Goal: Task Accomplishment & Management: Manage account settings

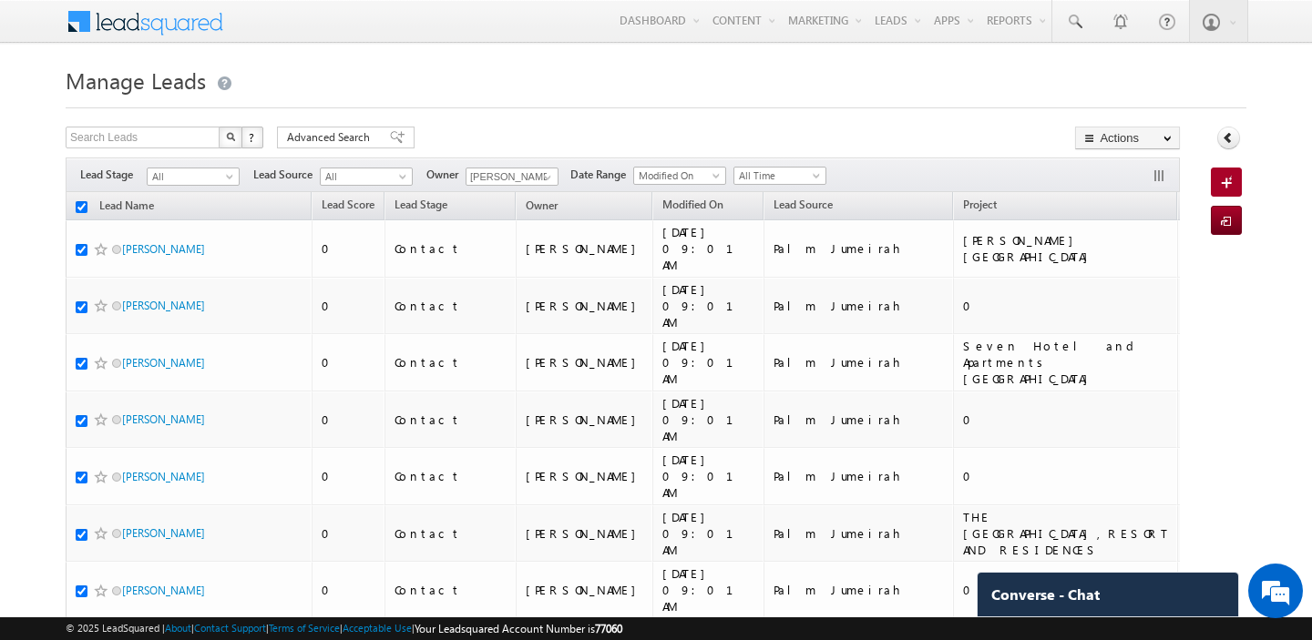
checkbox input "true"
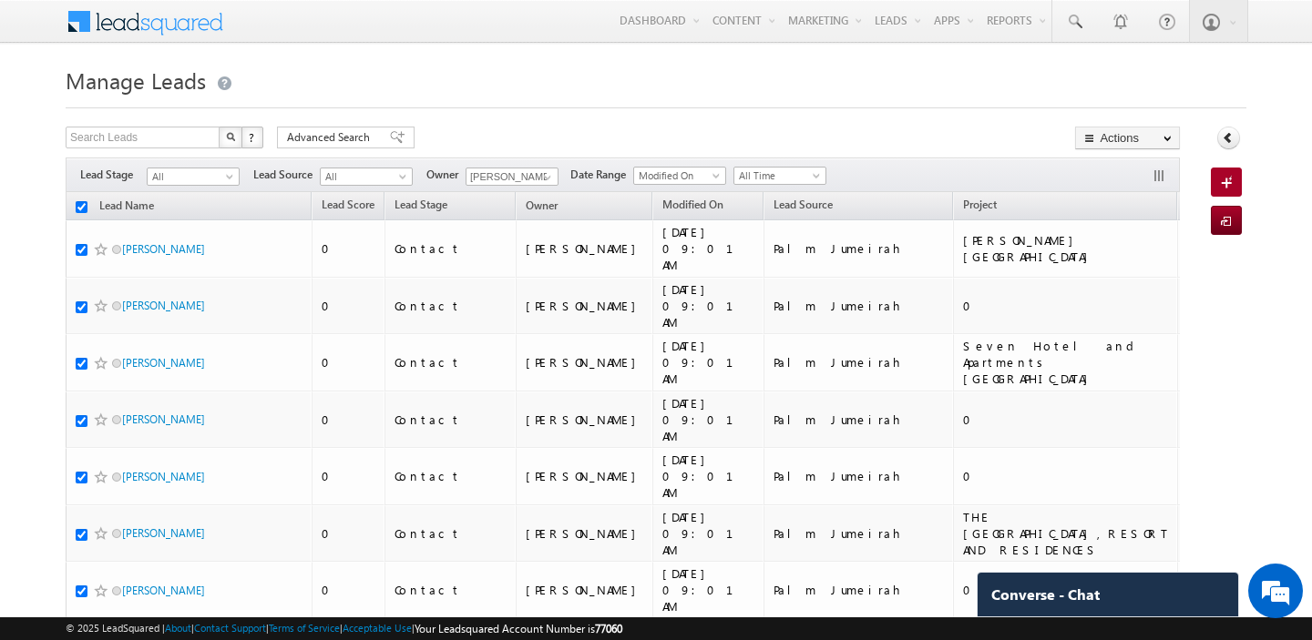
checkbox input "true"
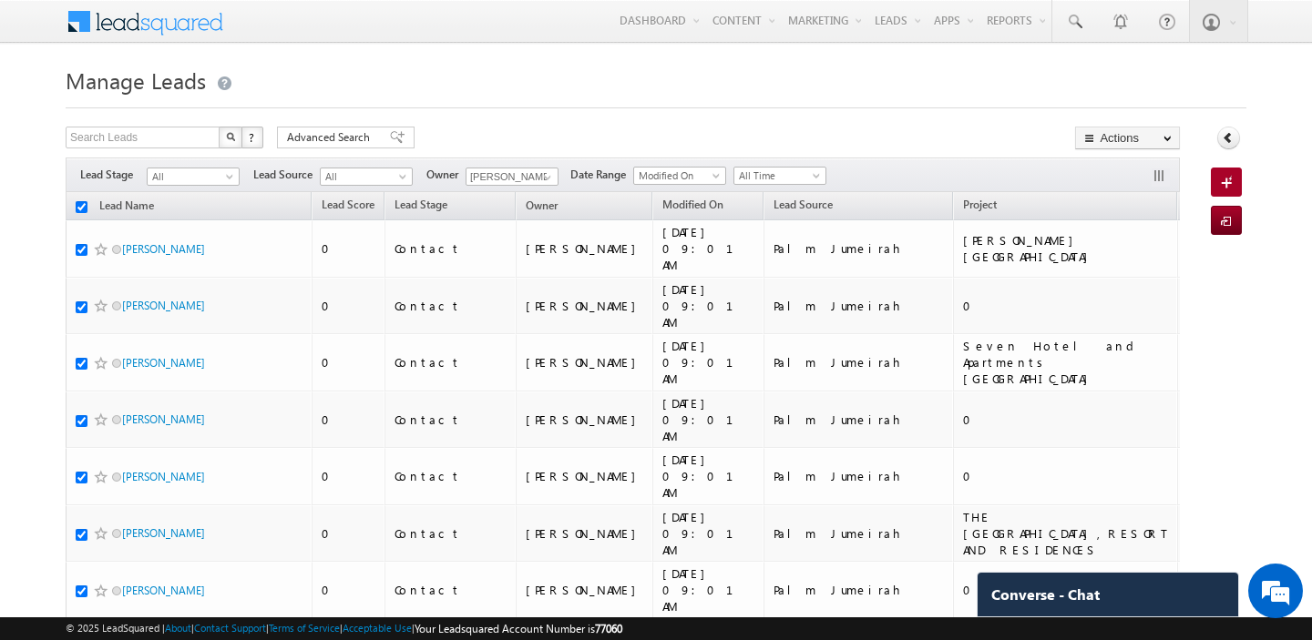
checkbox input "true"
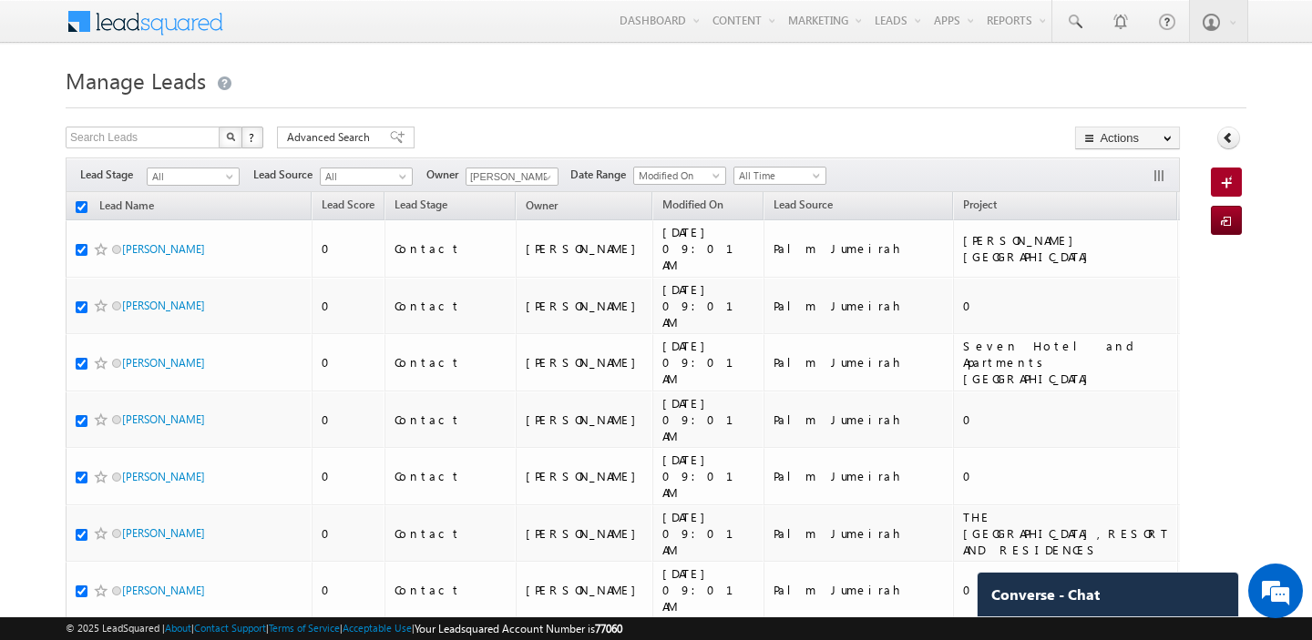
checkbox input "true"
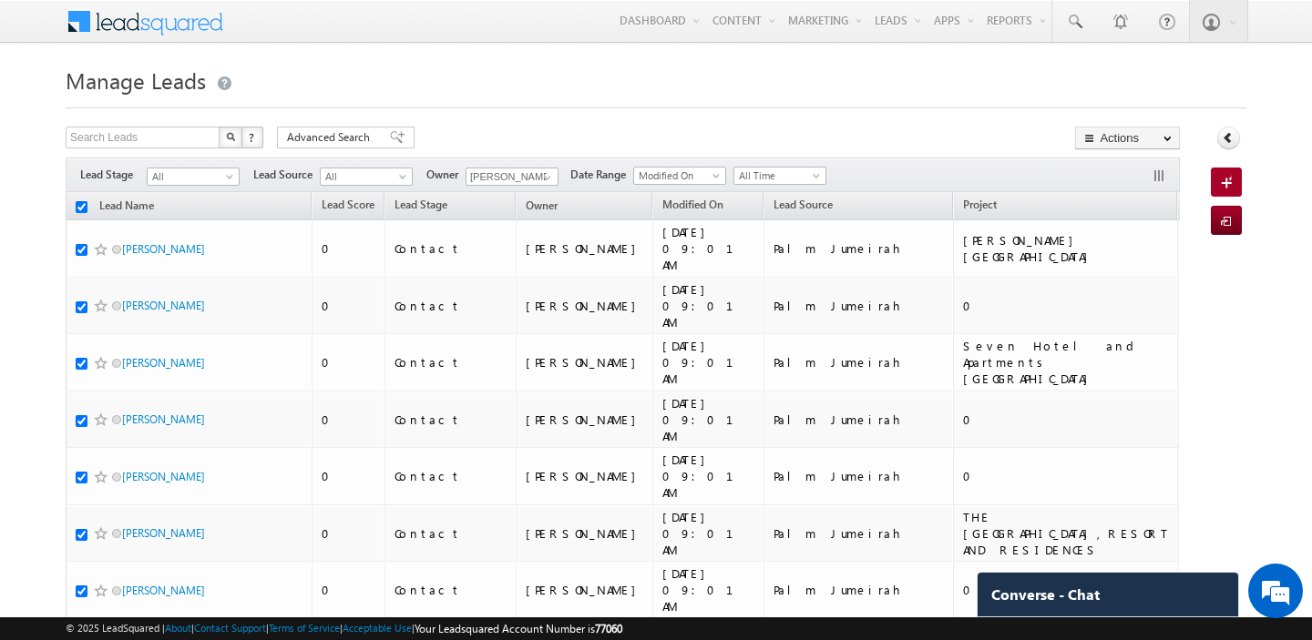
checkbox input "true"
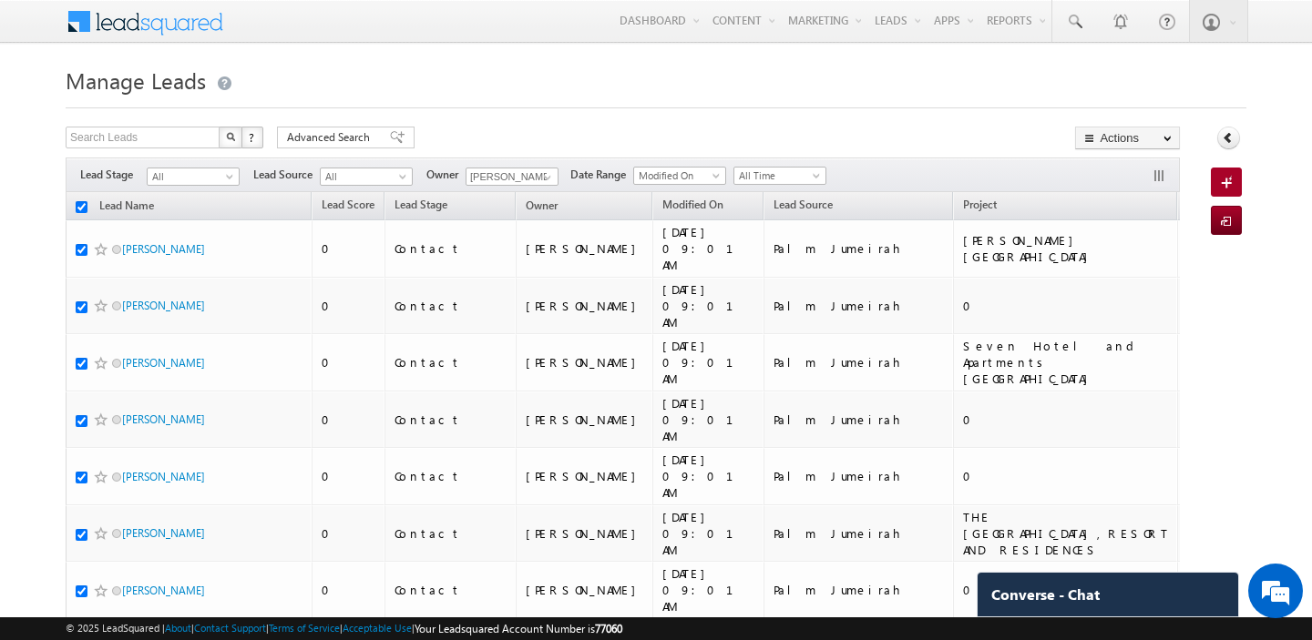
checkbox input "true"
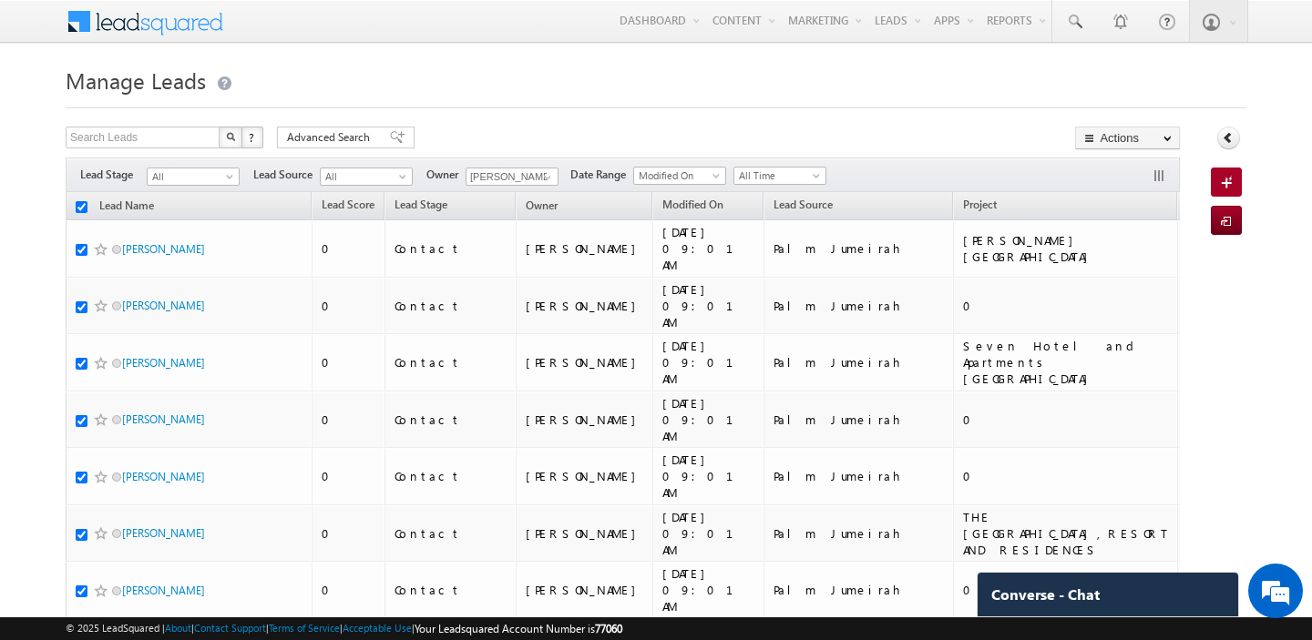
checkbox input "true"
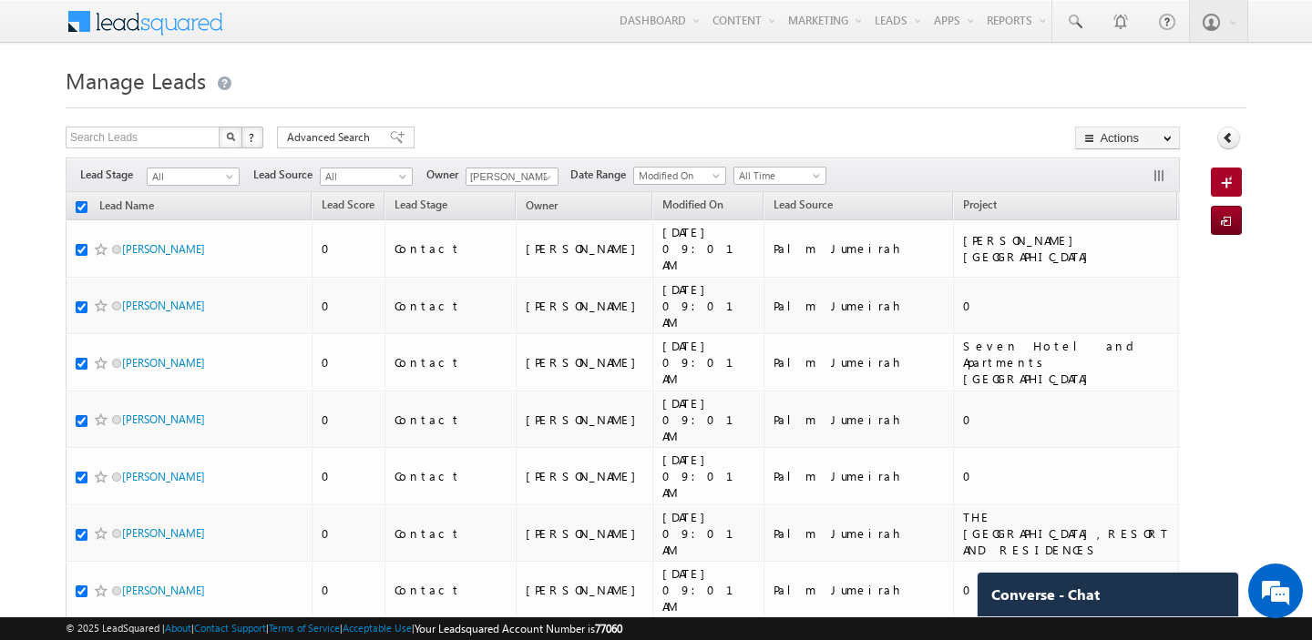
checkbox input "true"
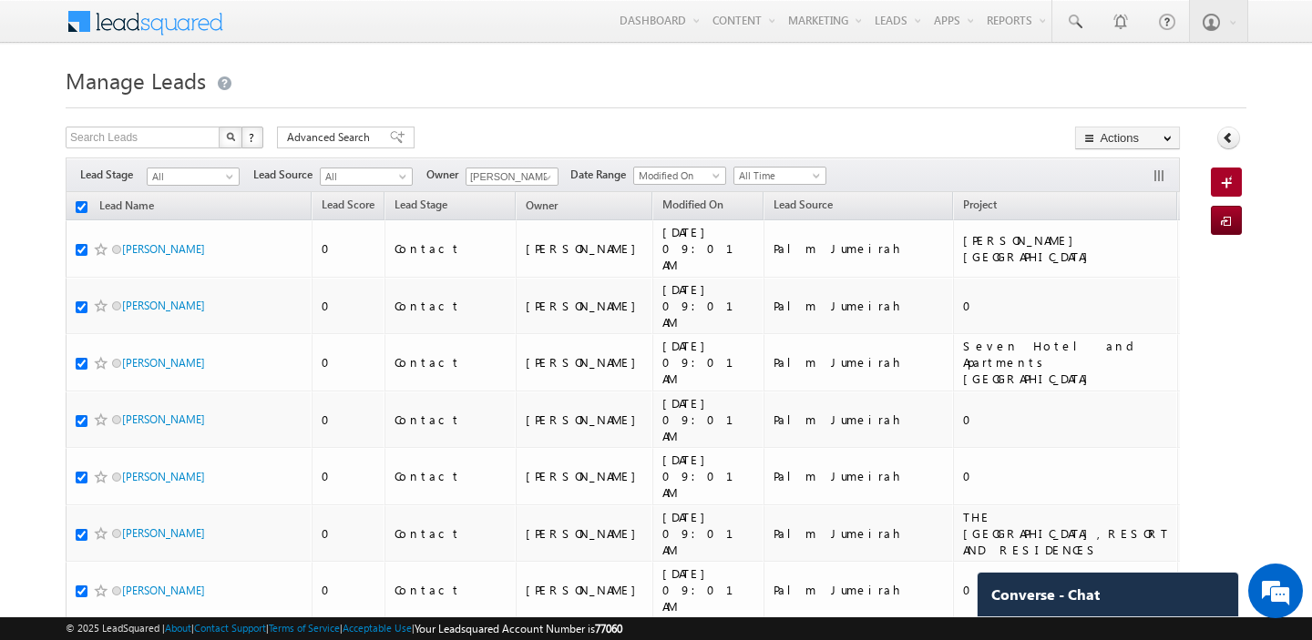
checkbox input "true"
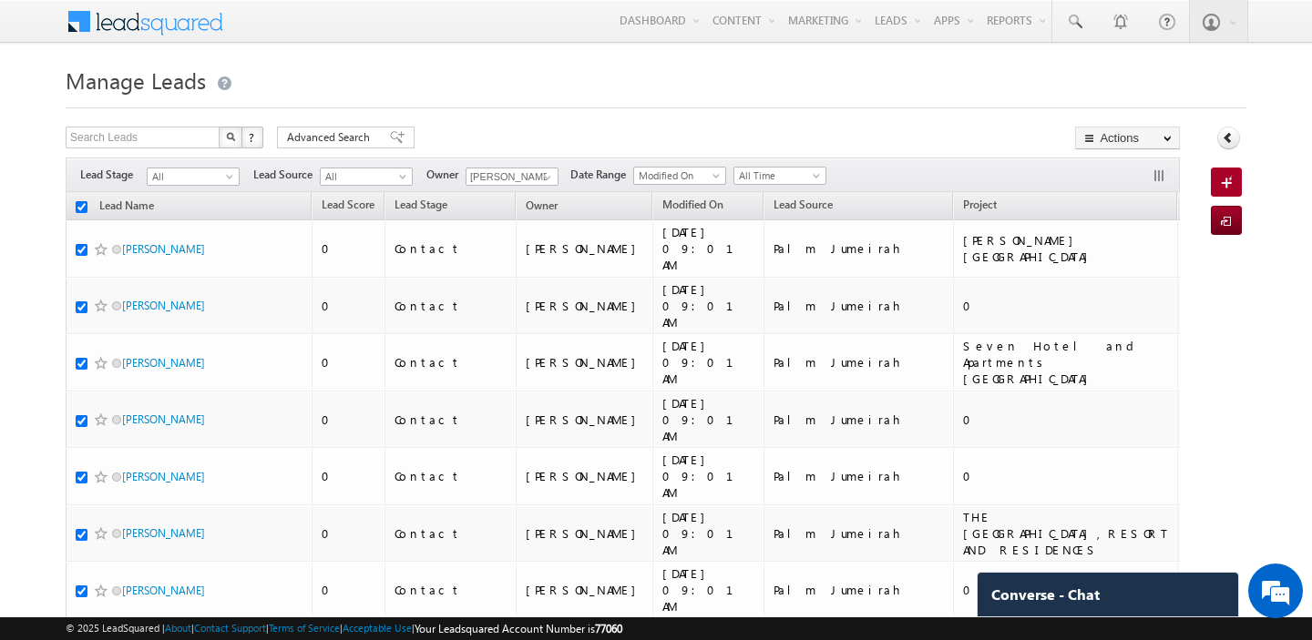
checkbox input "true"
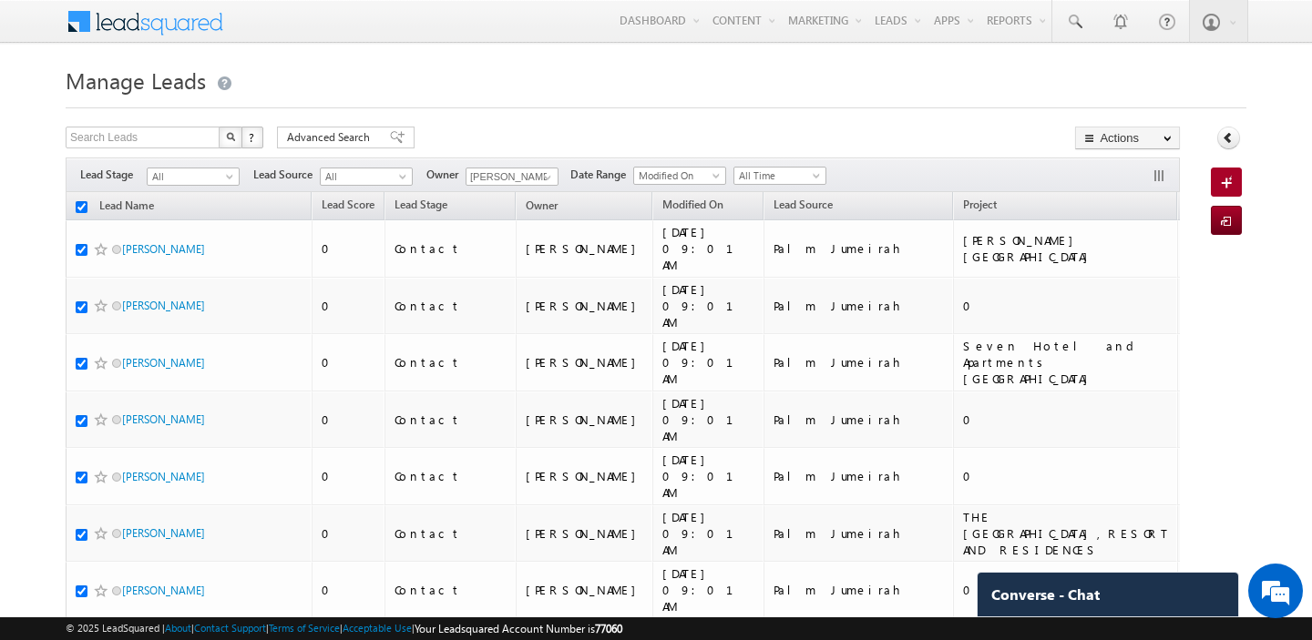
checkbox input "true"
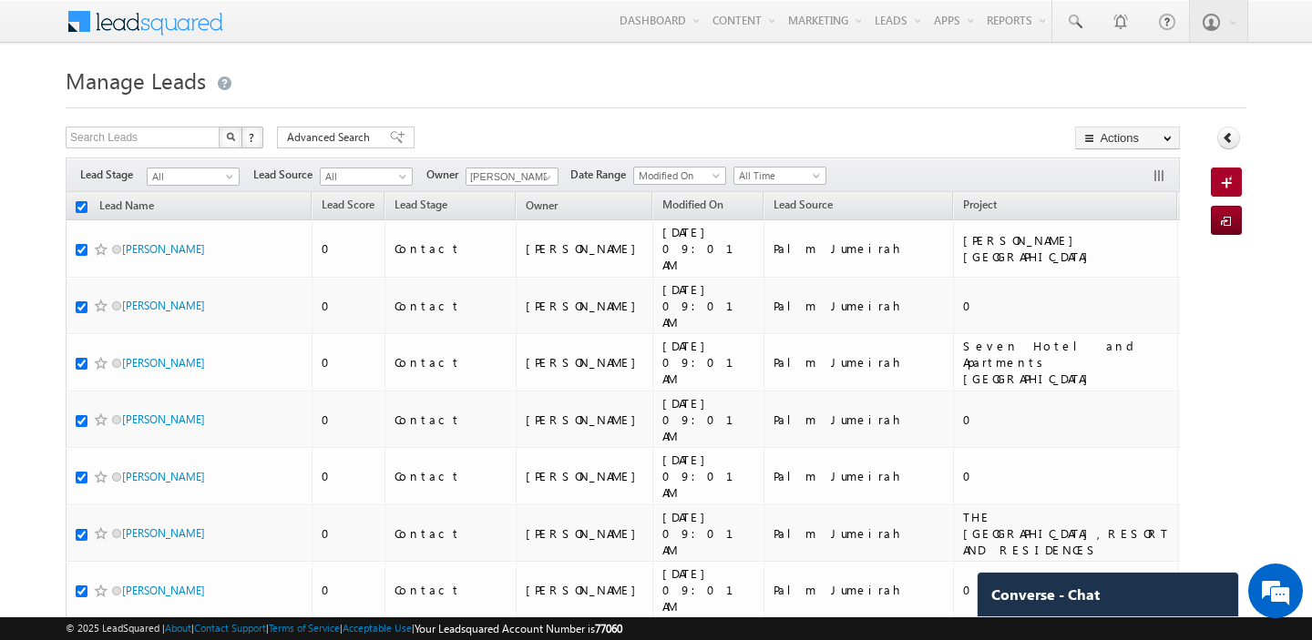
checkbox input "true"
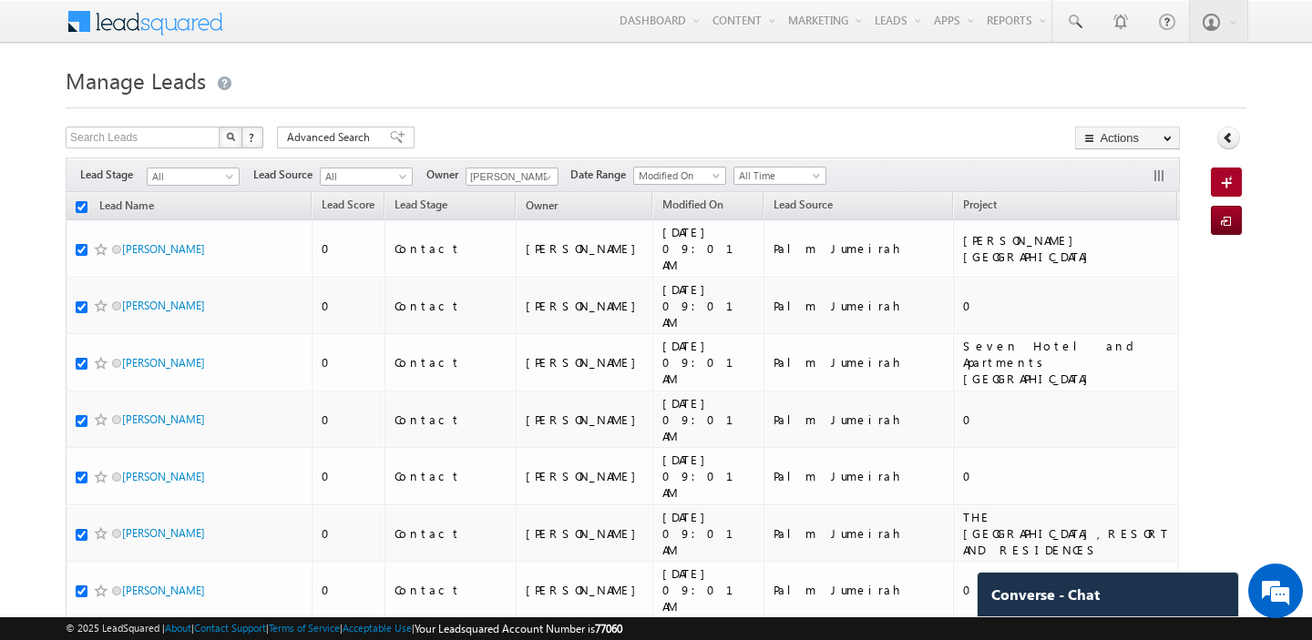
checkbox input "true"
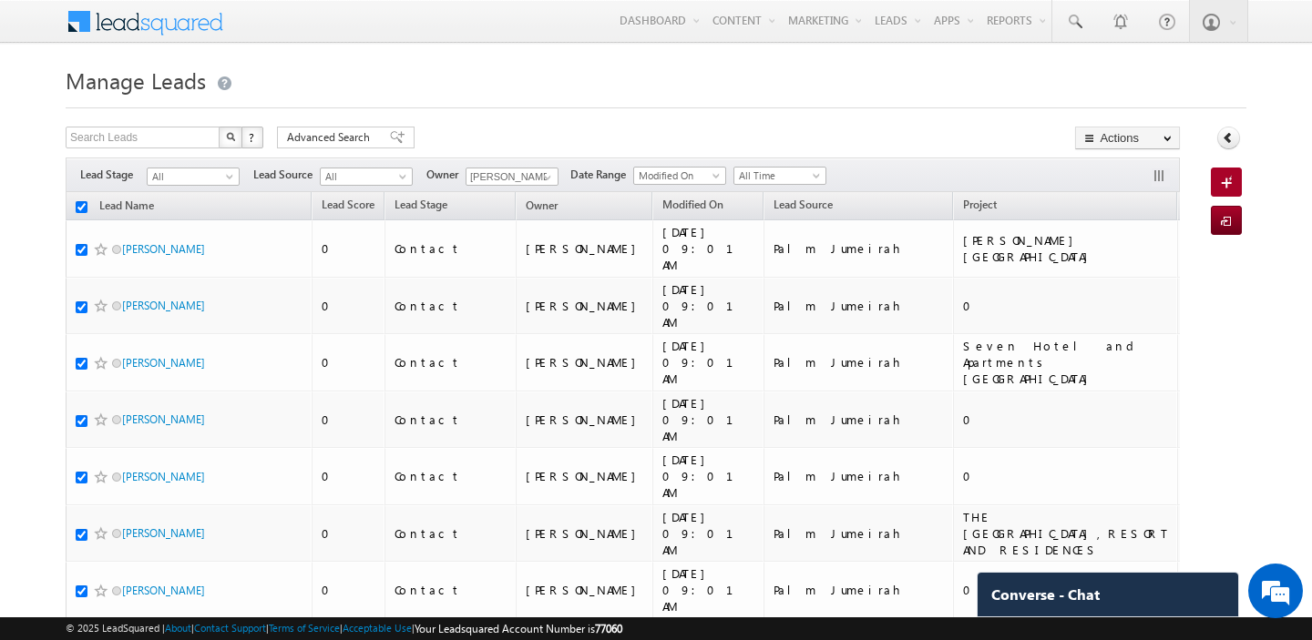
checkbox input "true"
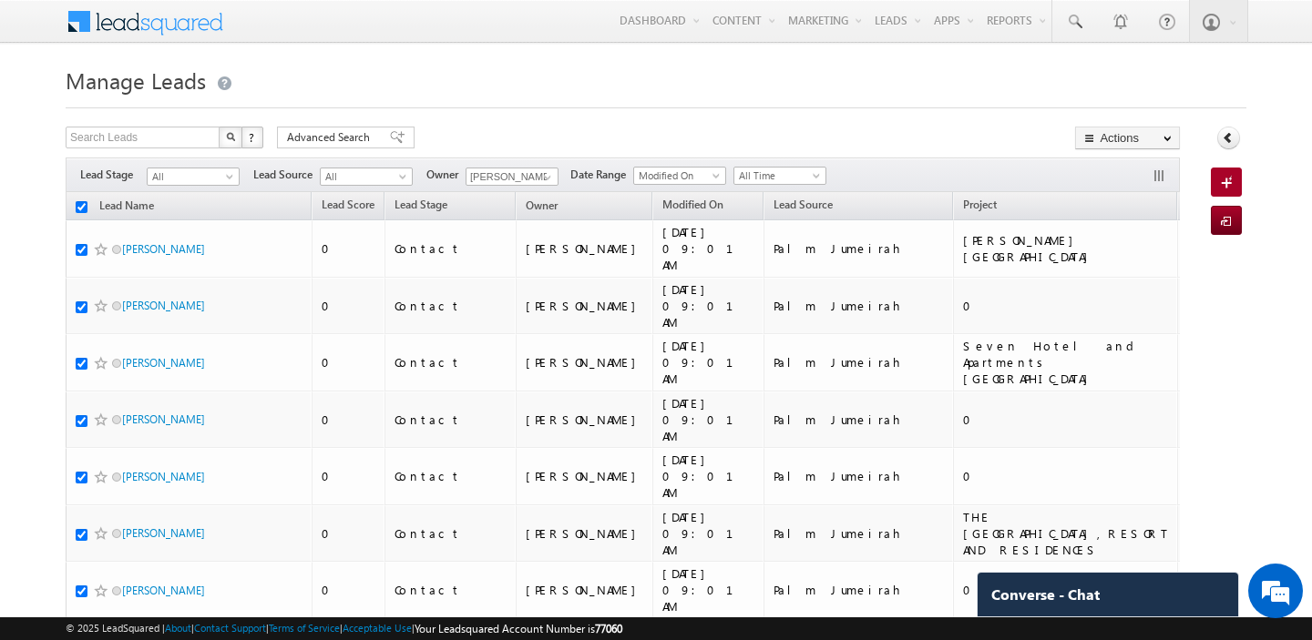
checkbox input "true"
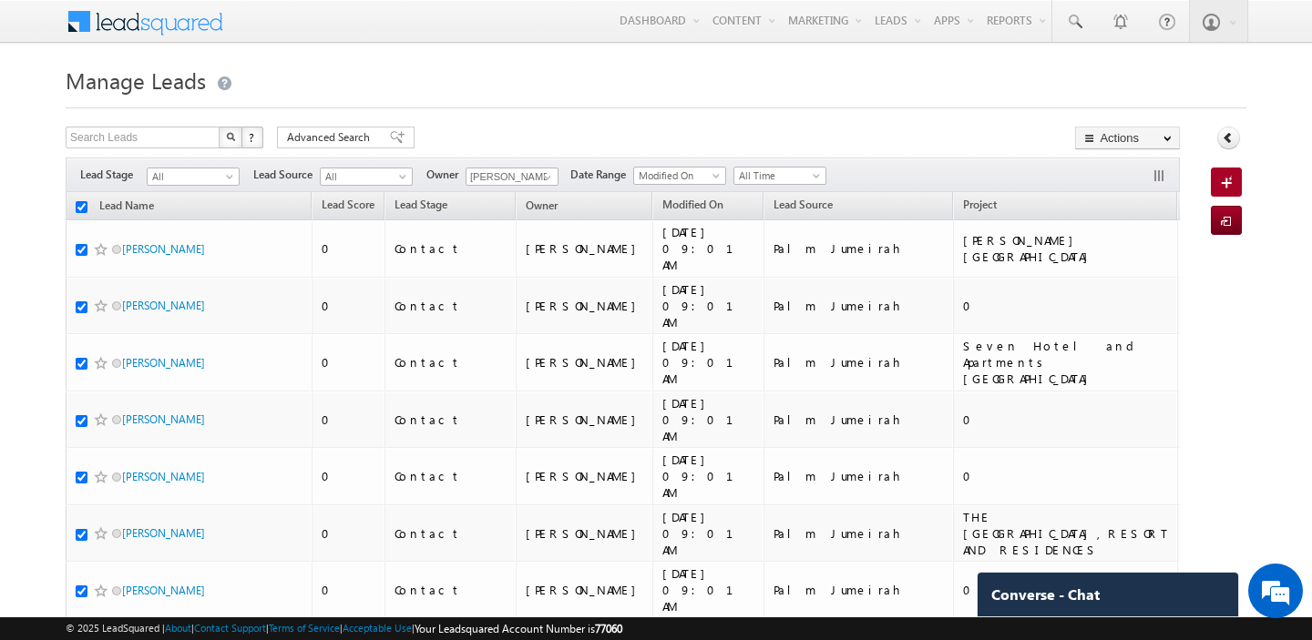
checkbox input "true"
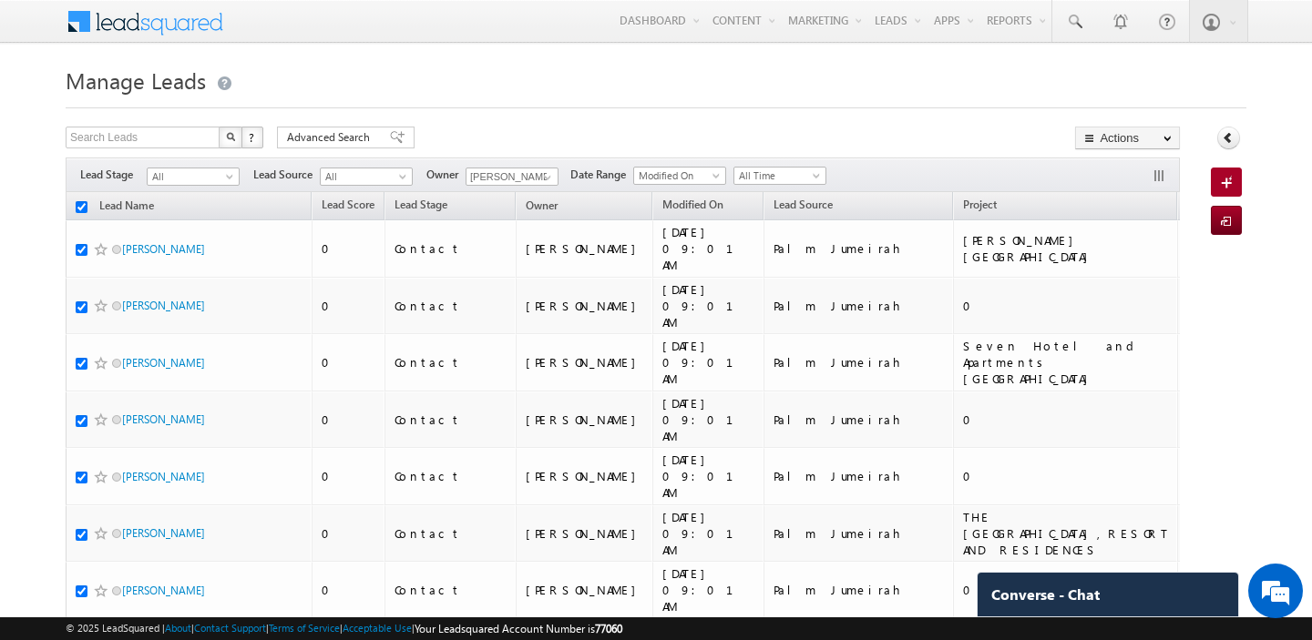
checkbox input "true"
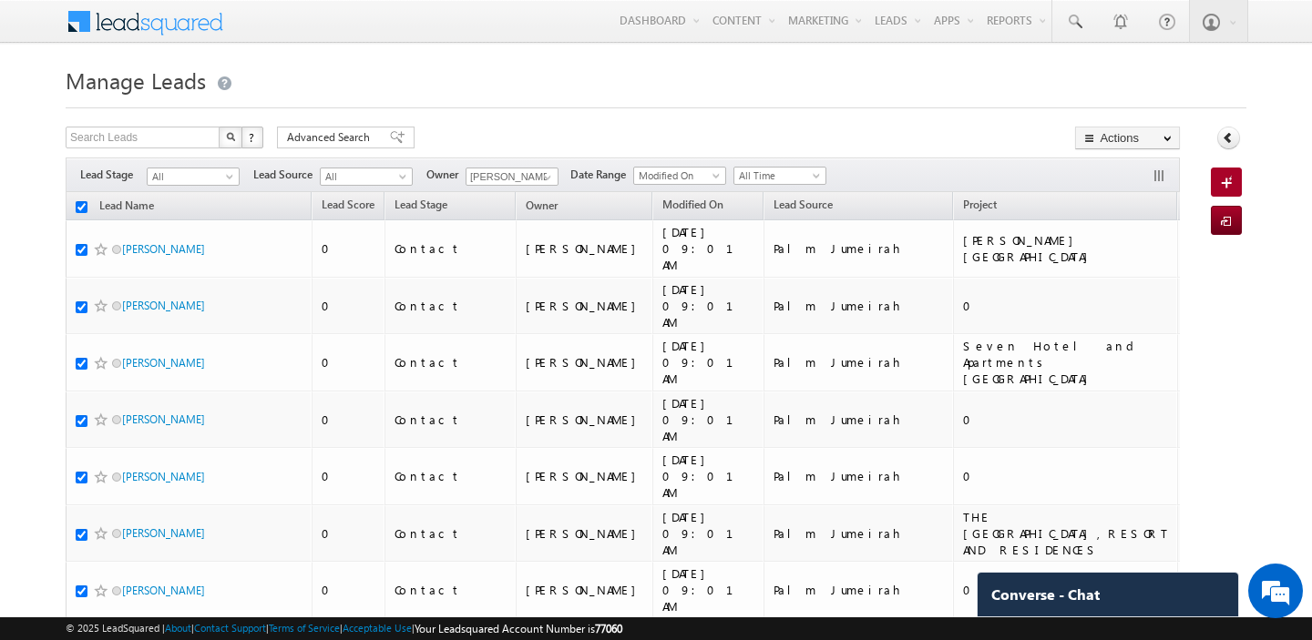
checkbox input "true"
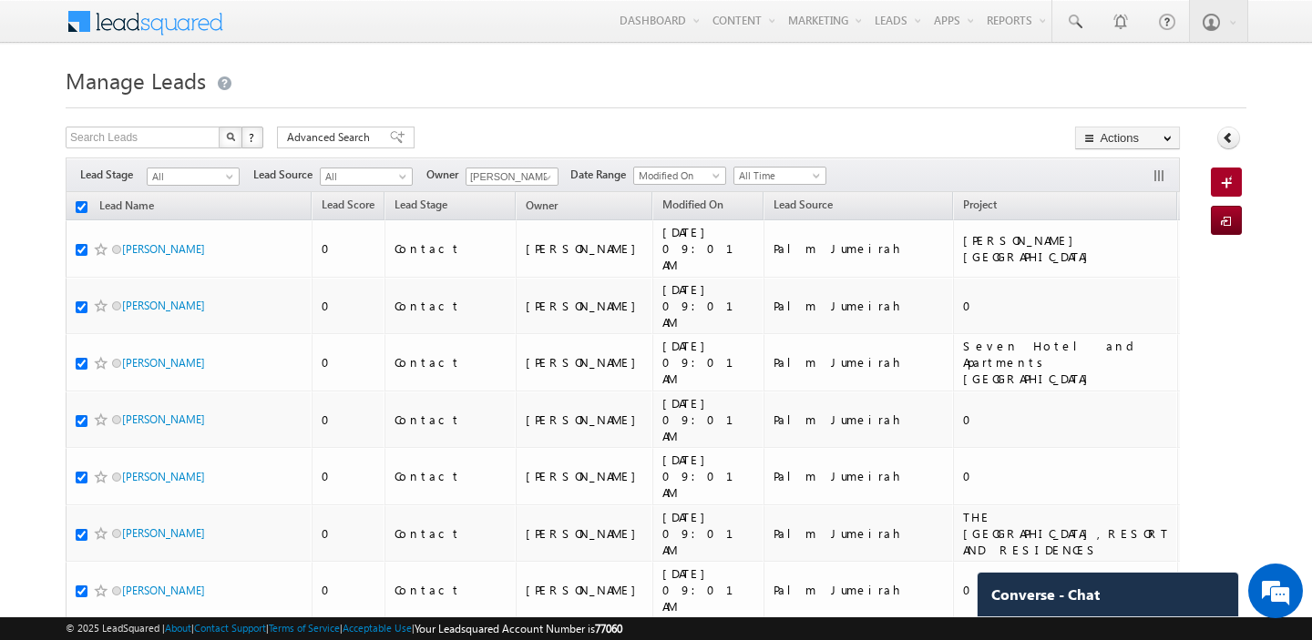
checkbox input "true"
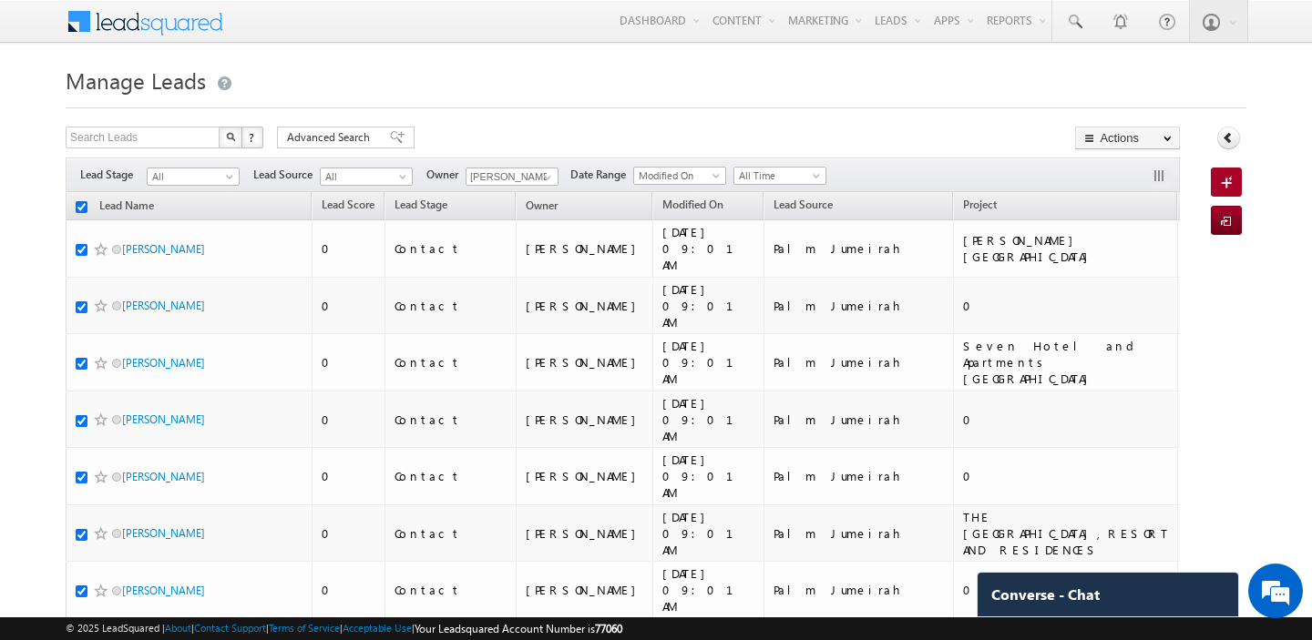
checkbox input "true"
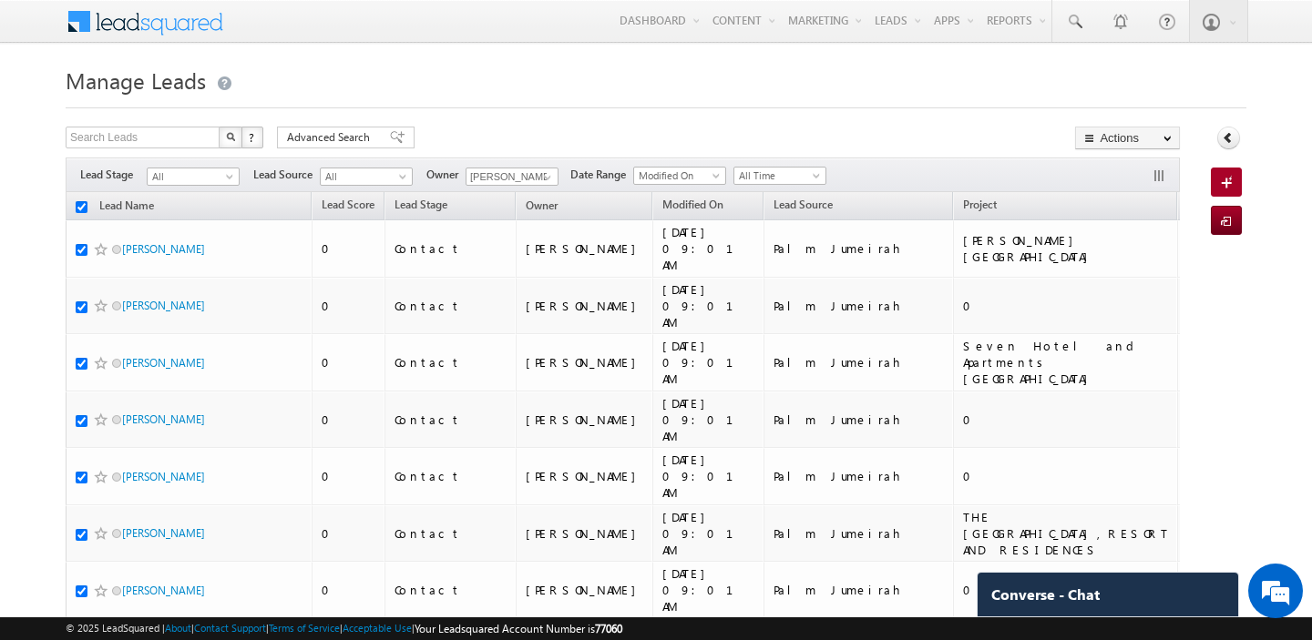
checkbox input "true"
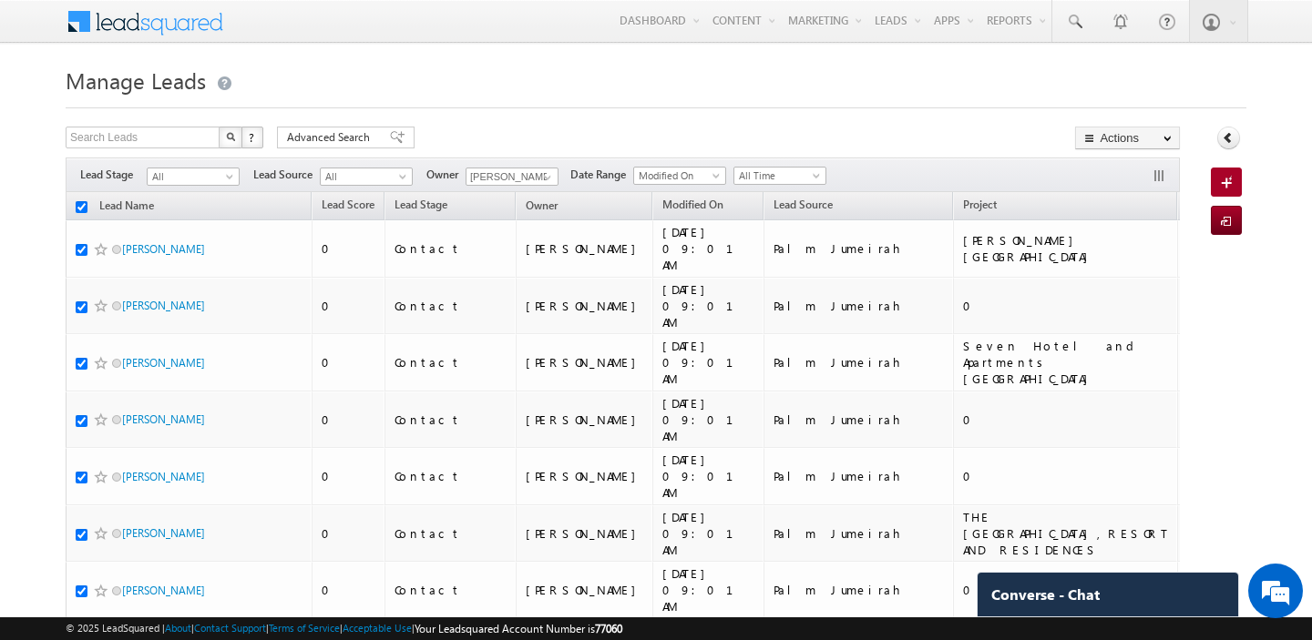
checkbox input "true"
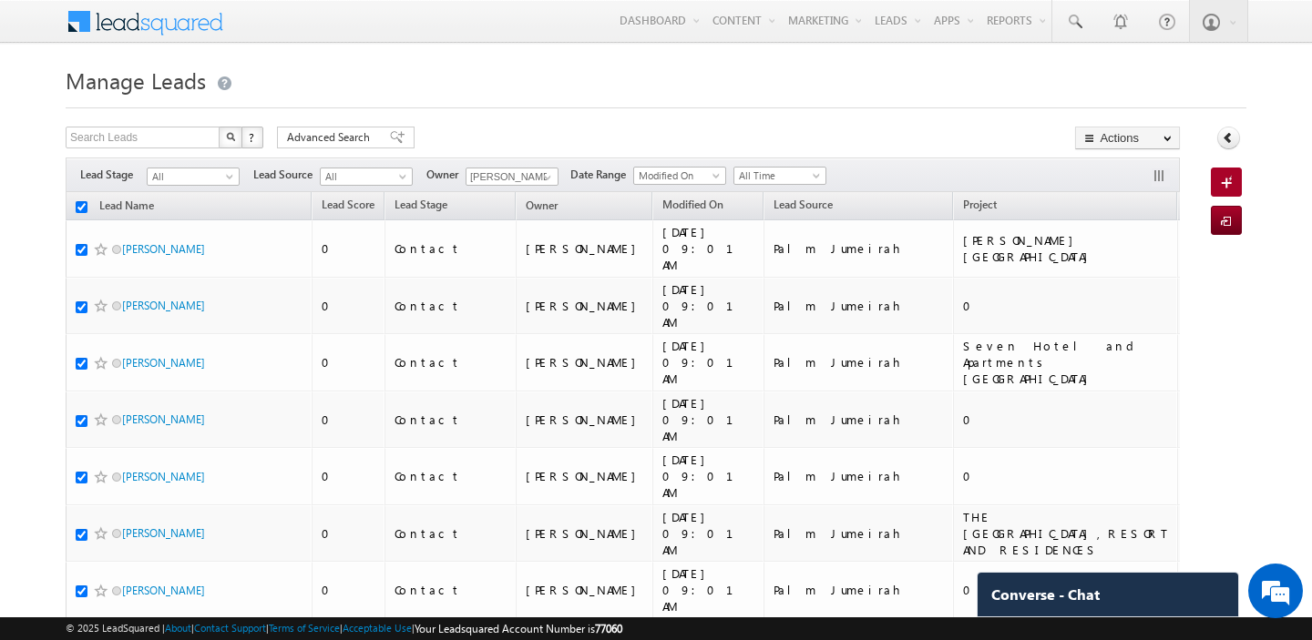
checkbox input "true"
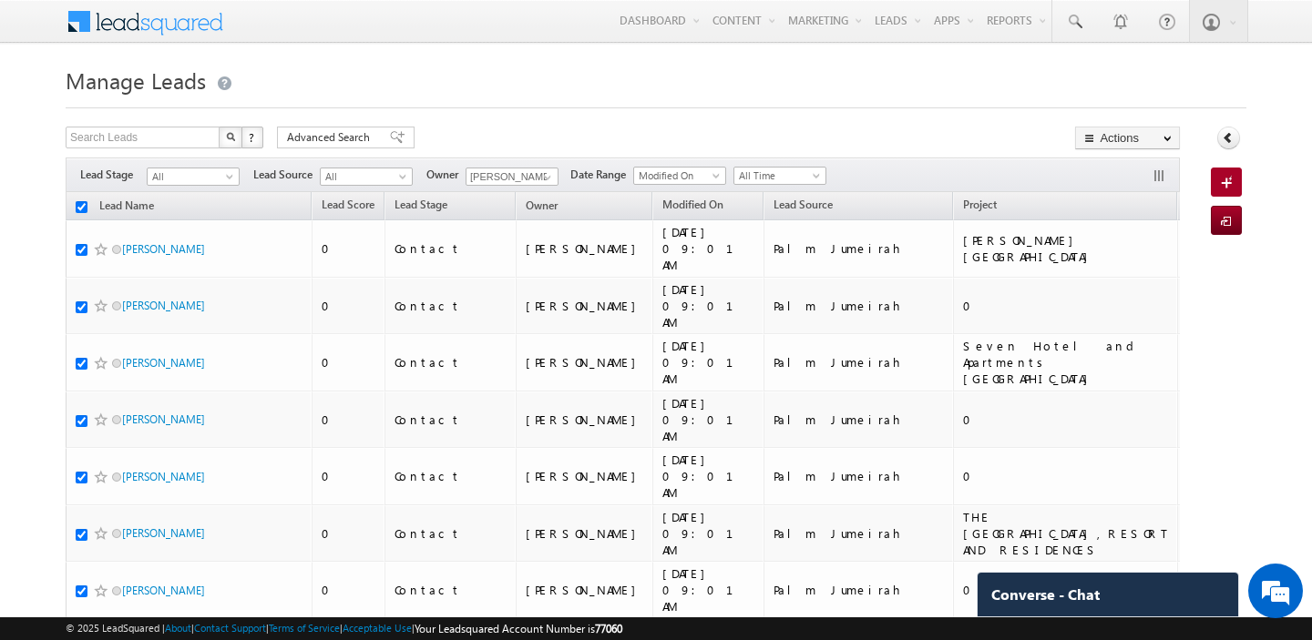
checkbox input "true"
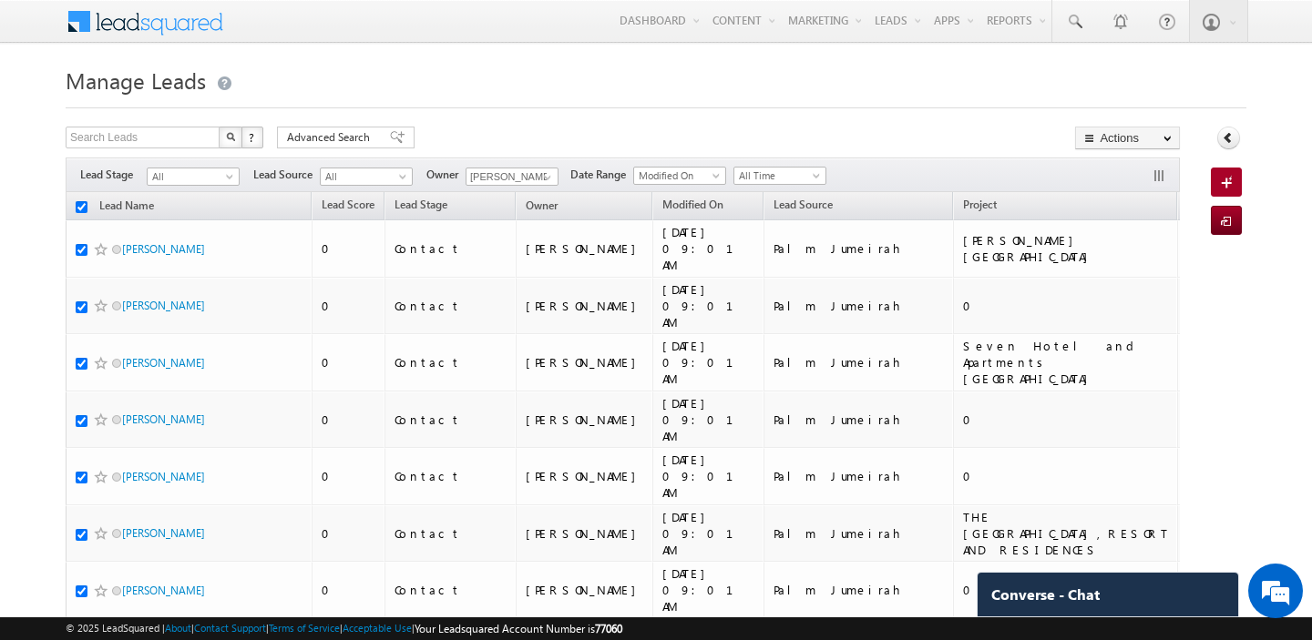
checkbox input "true"
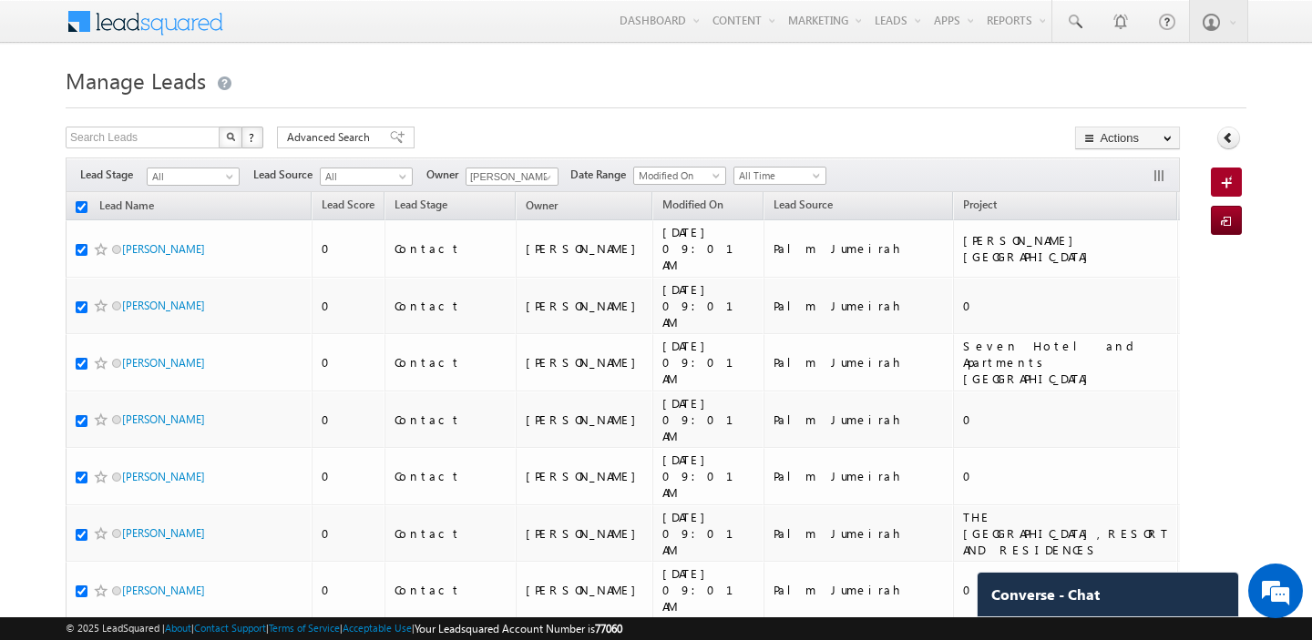
checkbox input "true"
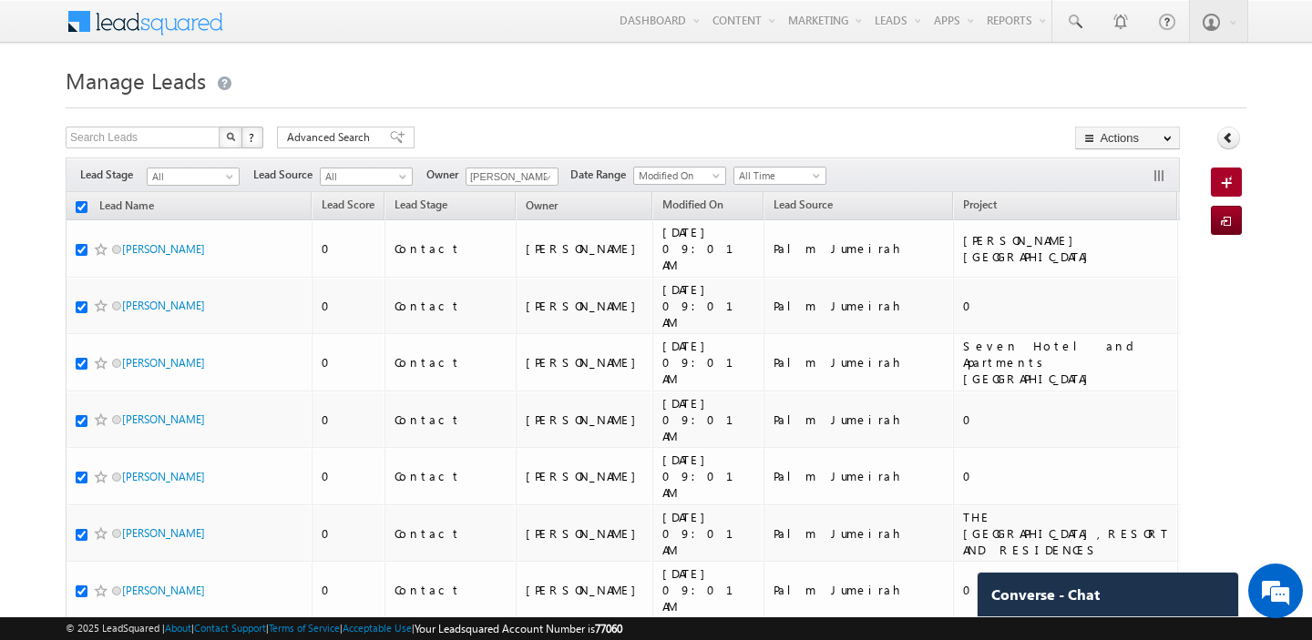
checkbox input "true"
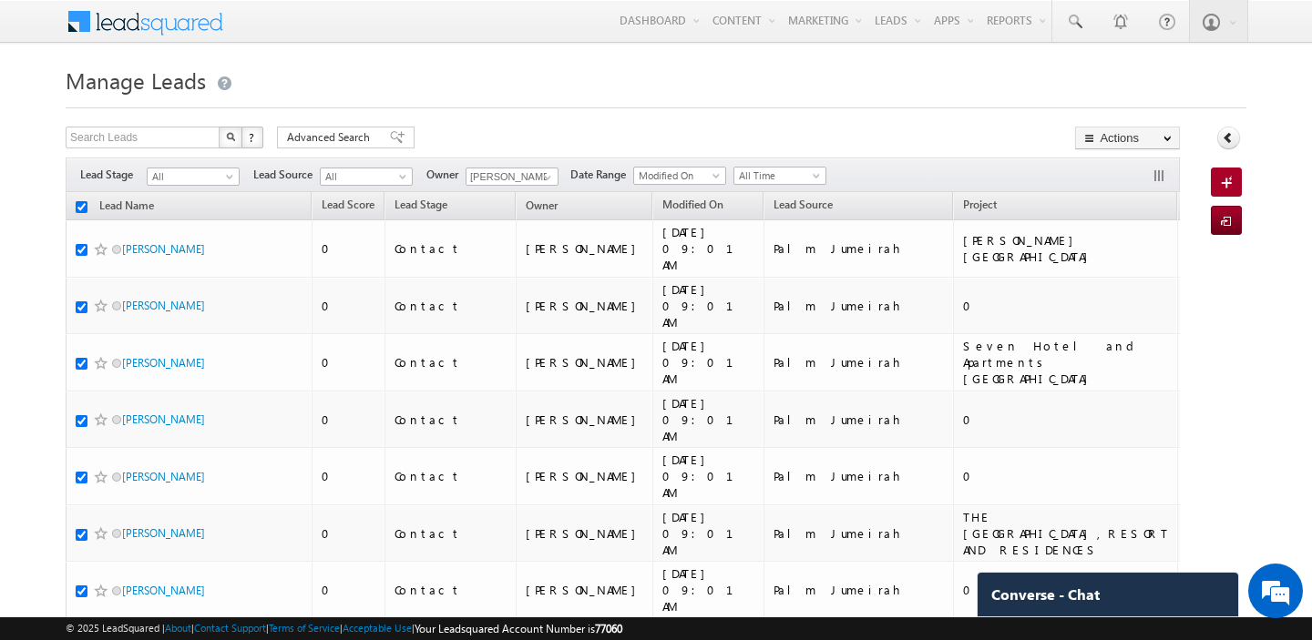
checkbox input "true"
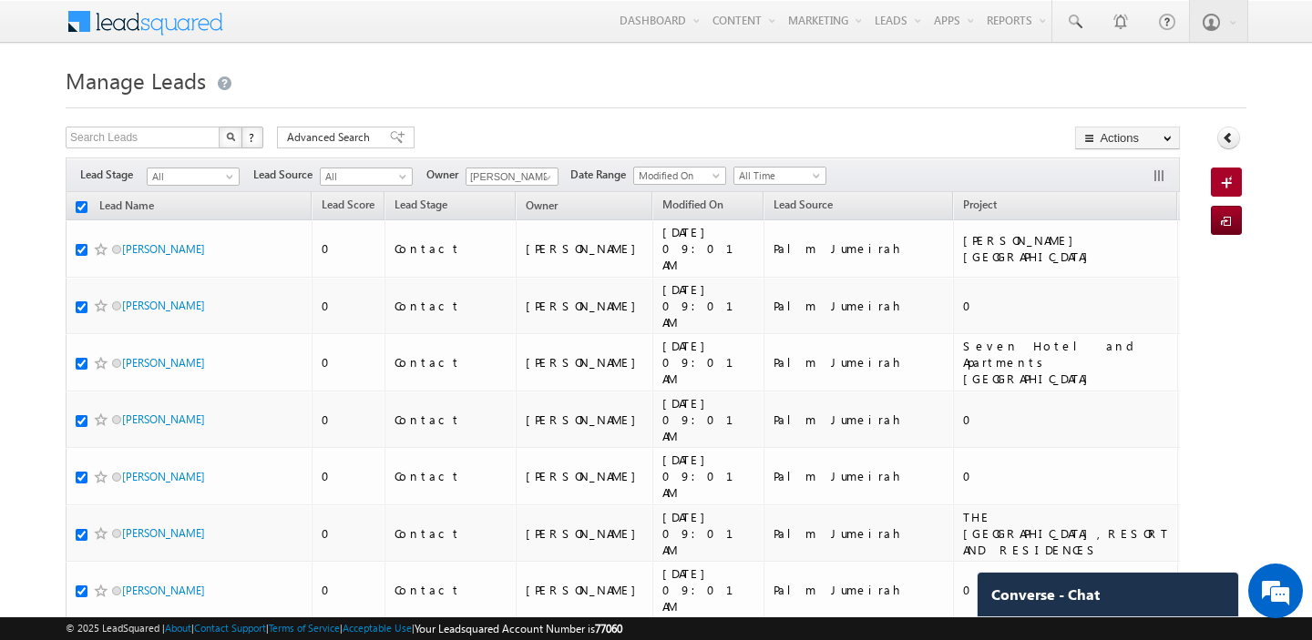
checkbox input "true"
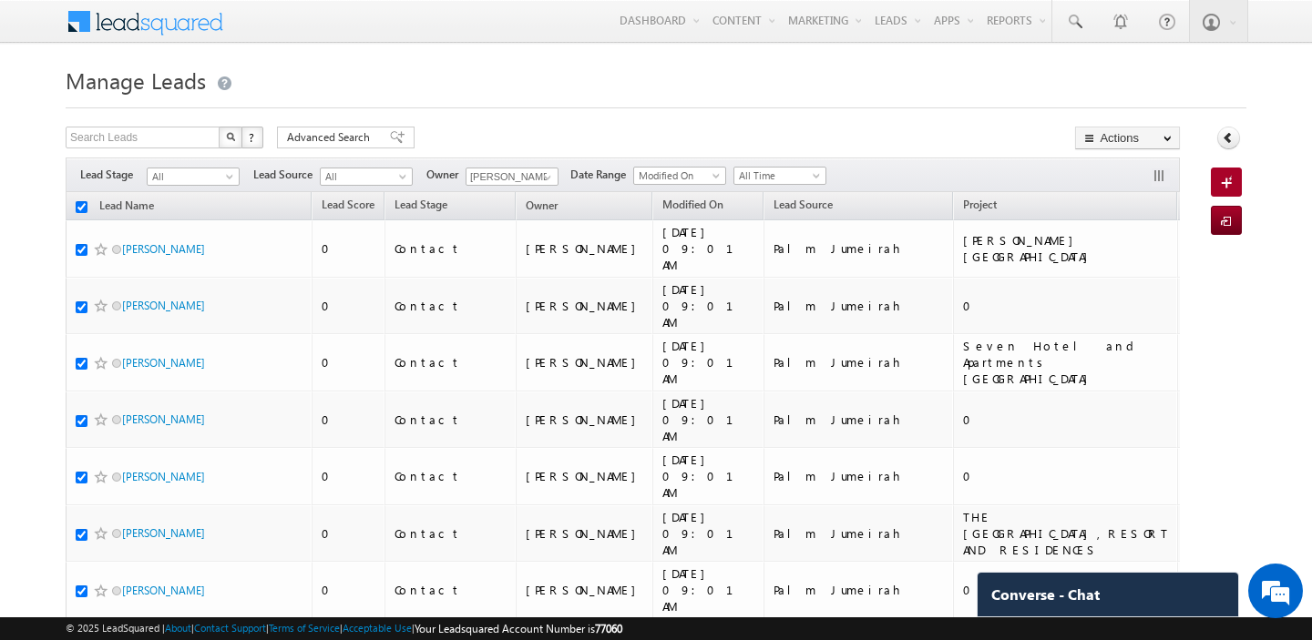
checkbox input "true"
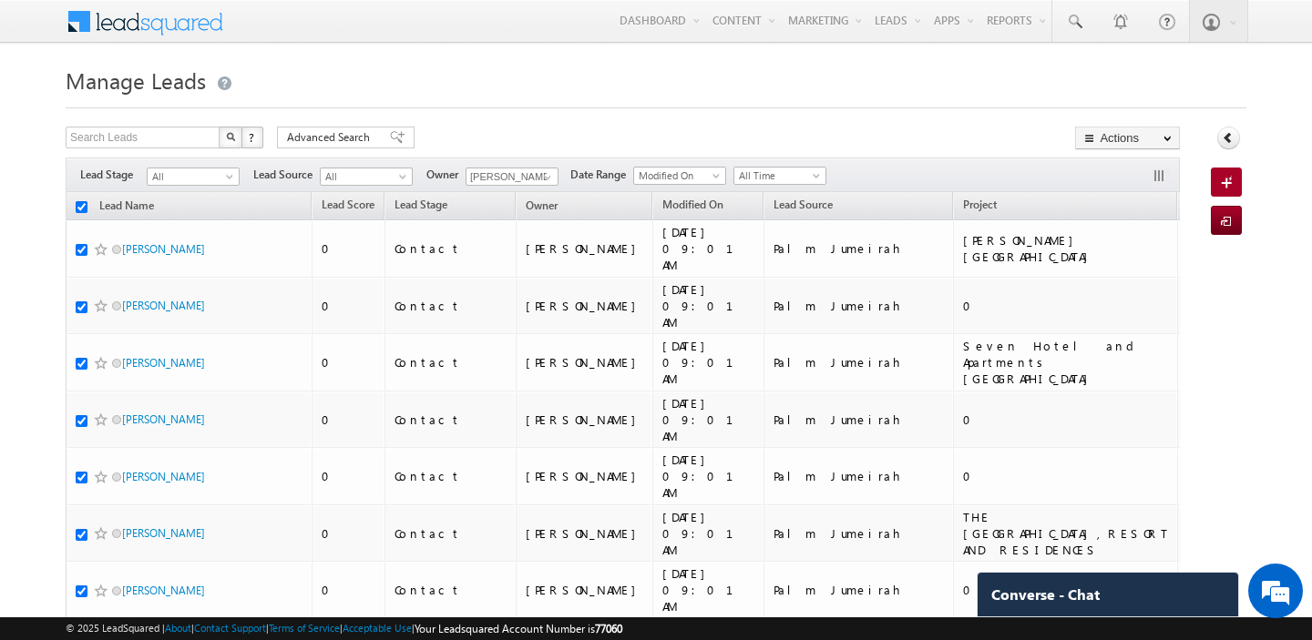
checkbox input "true"
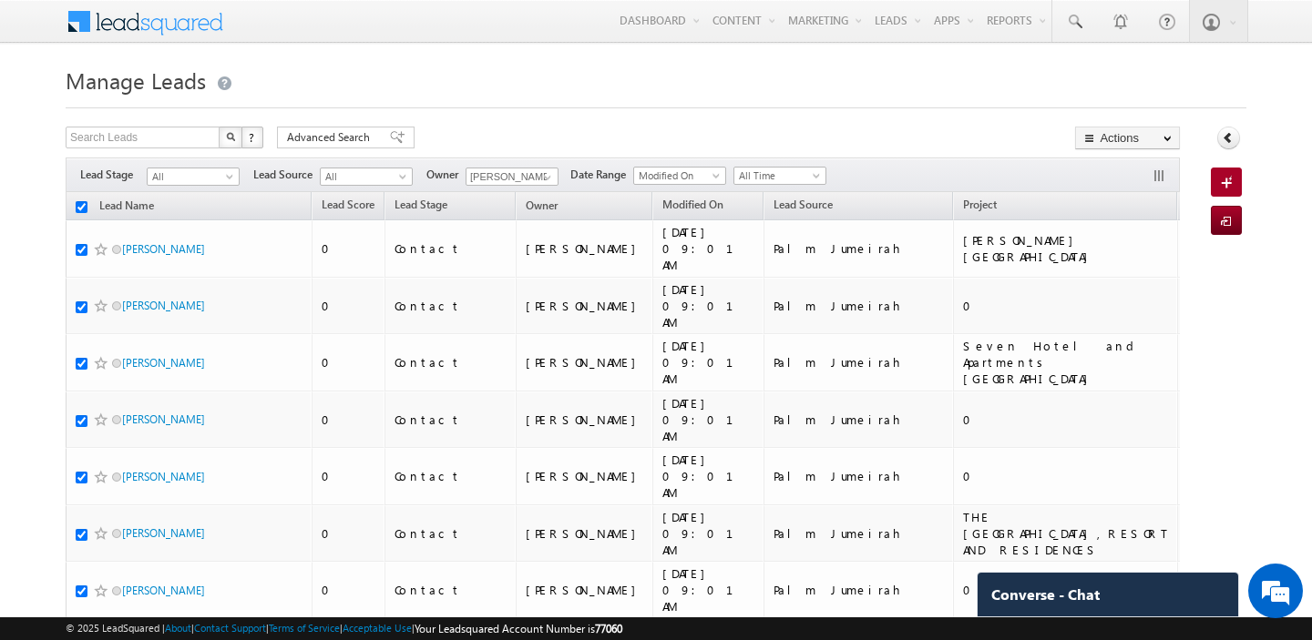
checkbox input "true"
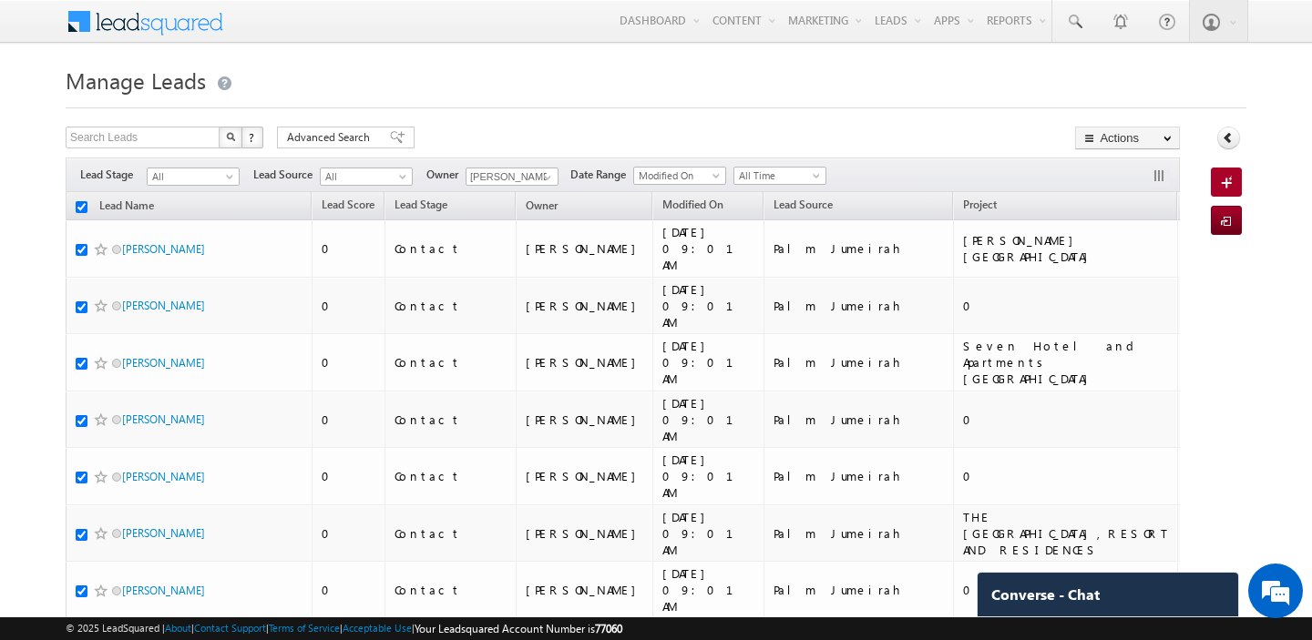
checkbox input "true"
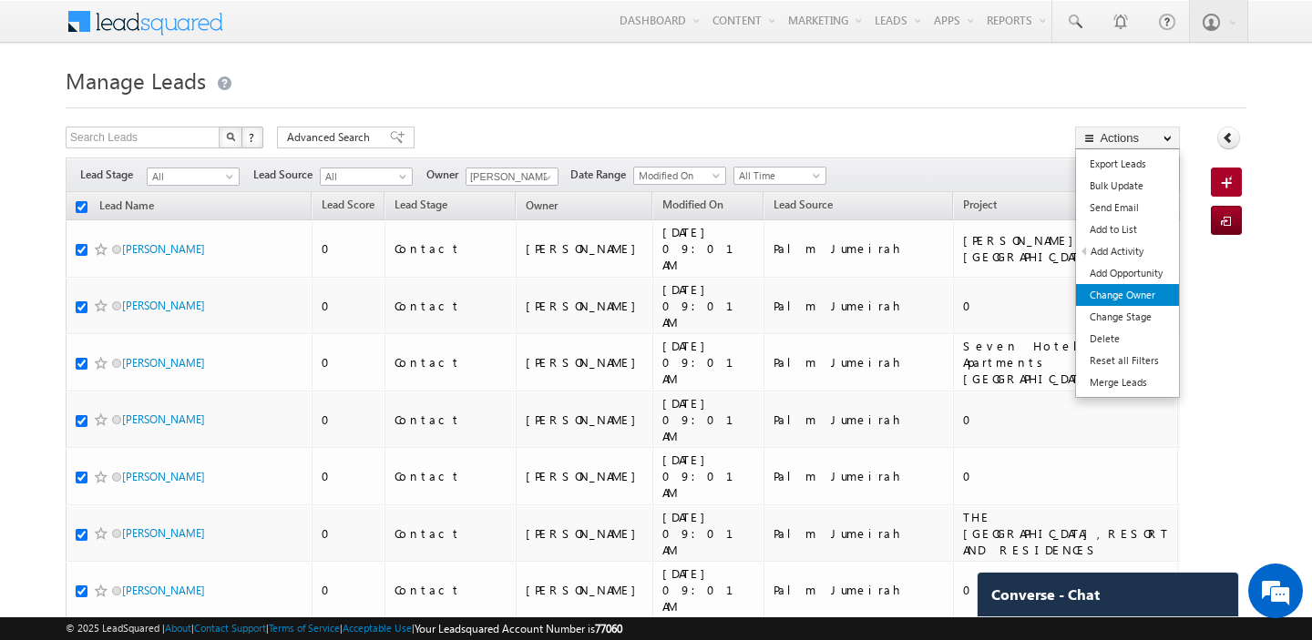
click at [1136, 297] on link "Change Owner" at bounding box center [1127, 295] width 103 height 22
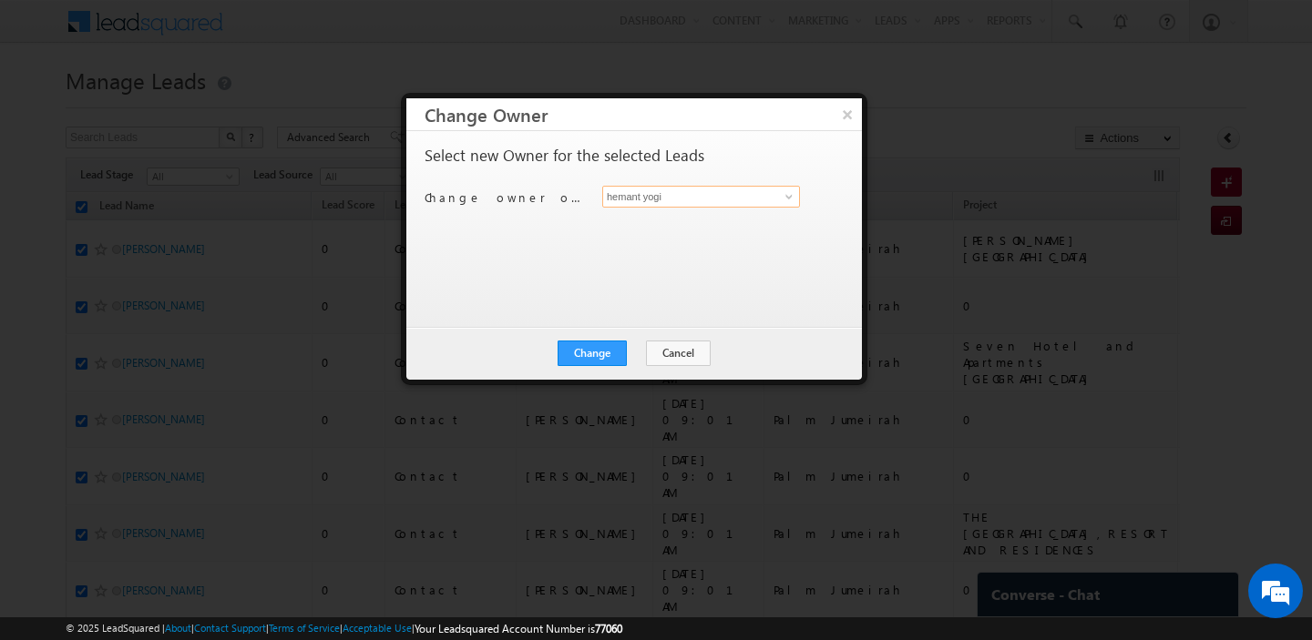
click at [674, 203] on input "hemant yogi" at bounding box center [701, 197] width 198 height 22
click at [703, 211] on link "[PERSON_NAME] [PERSON_NAME][EMAIL_ADDRESS][DOMAIN_NAME]" at bounding box center [701, 225] width 198 height 35
click at [608, 353] on button "Change" at bounding box center [591, 354] width 69 height 26
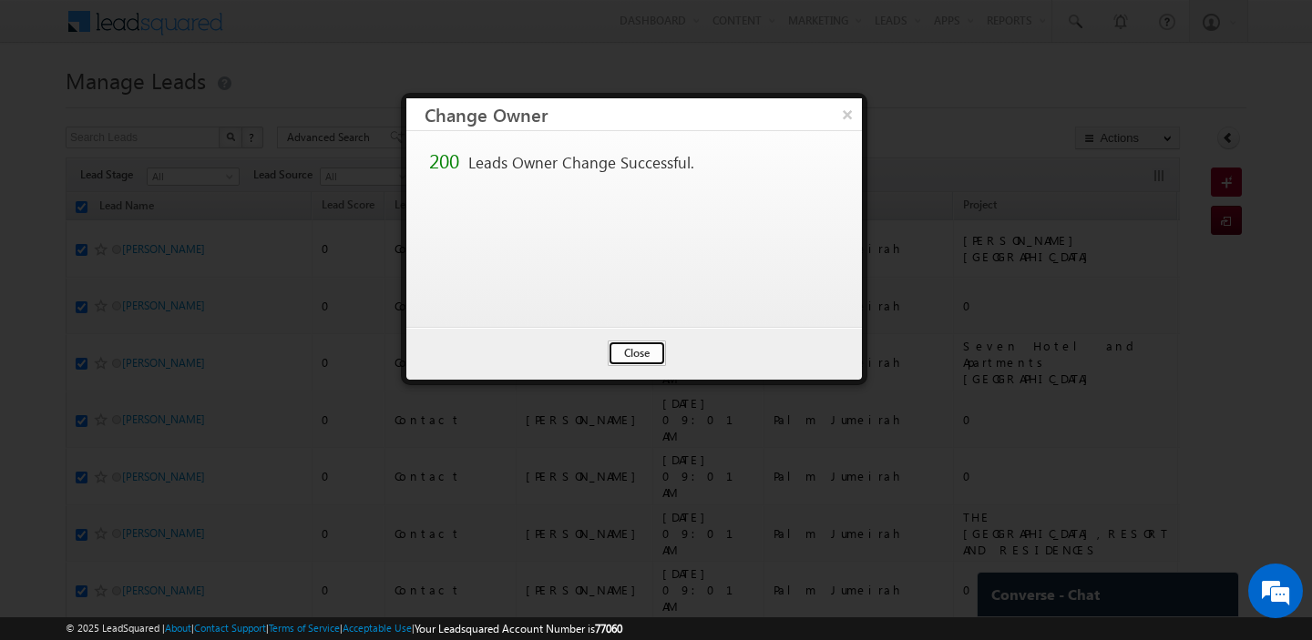
click at [659, 359] on button "Close" at bounding box center [637, 354] width 58 height 26
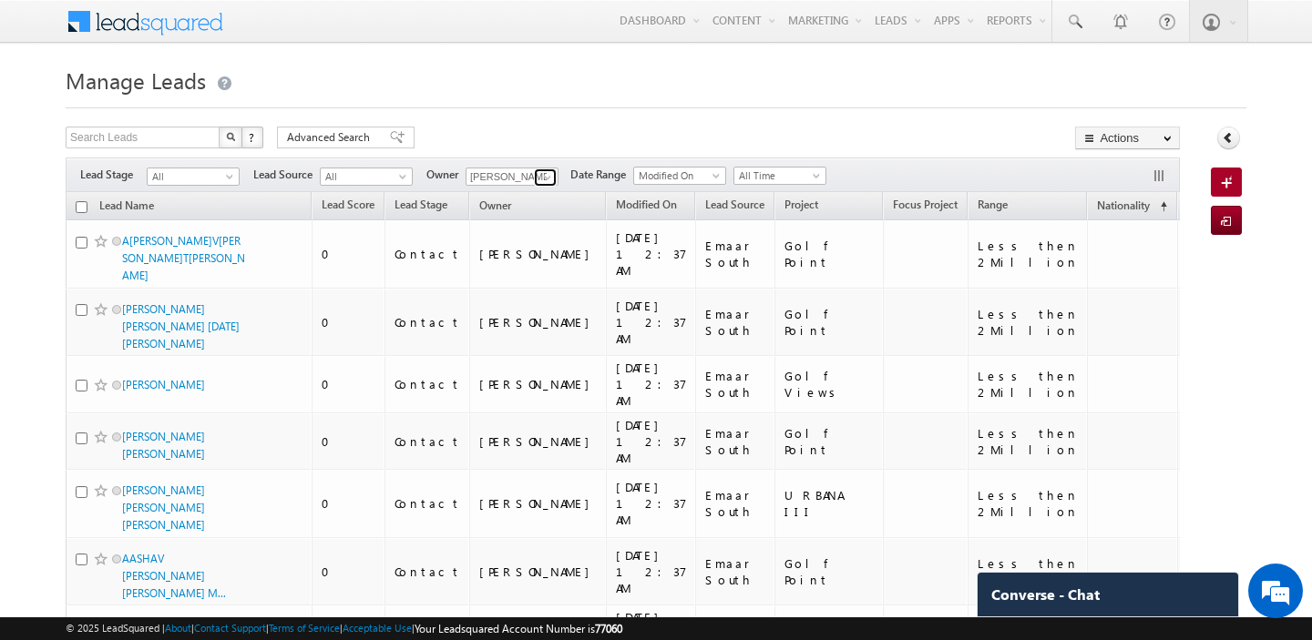
click at [545, 179] on span at bounding box center [547, 177] width 15 height 15
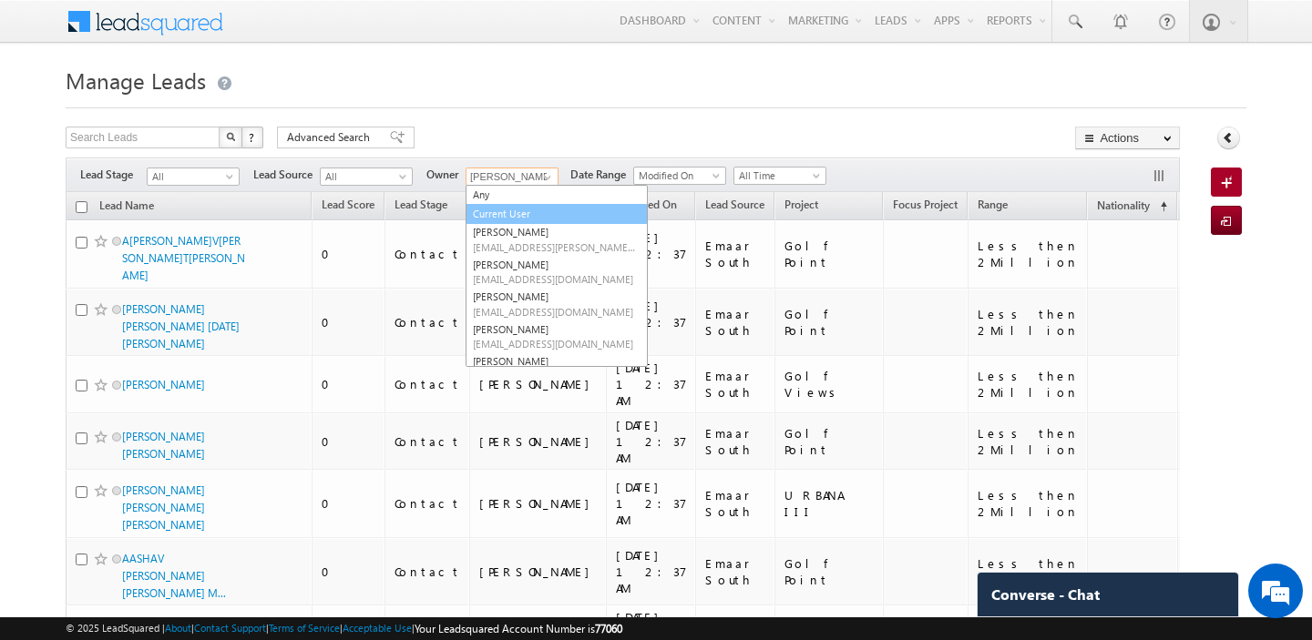
click at [534, 214] on link "Current User" at bounding box center [556, 214] width 182 height 21
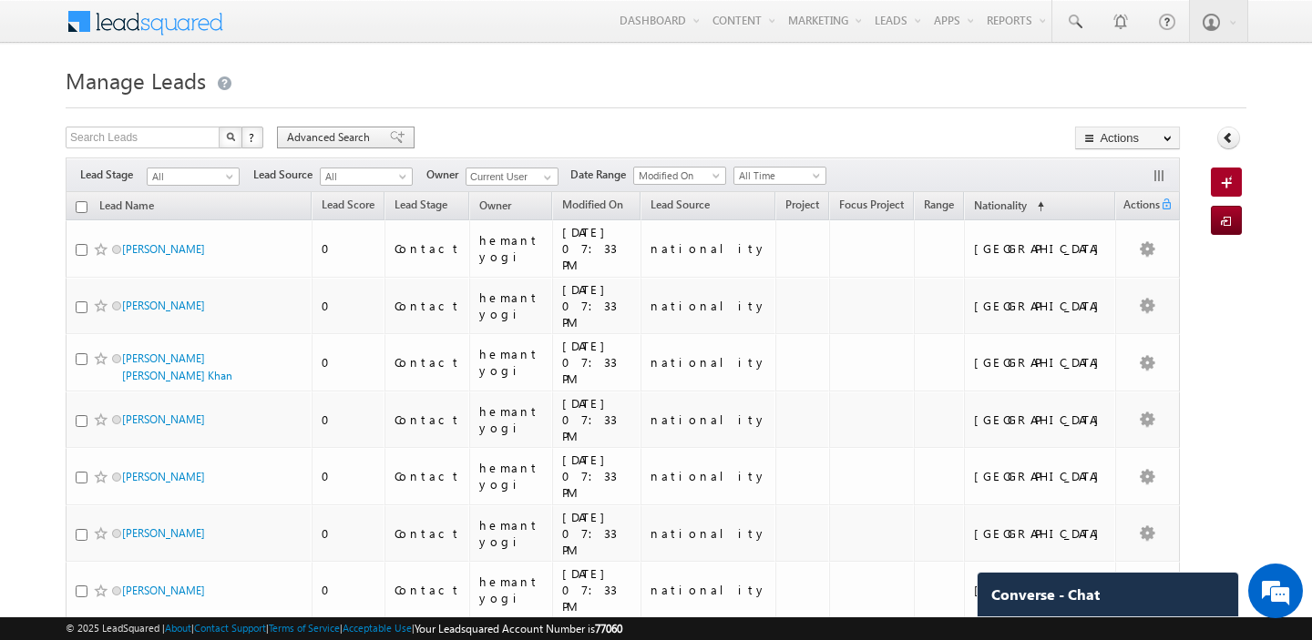
click at [300, 134] on span "Advanced Search" at bounding box center [331, 137] width 88 height 16
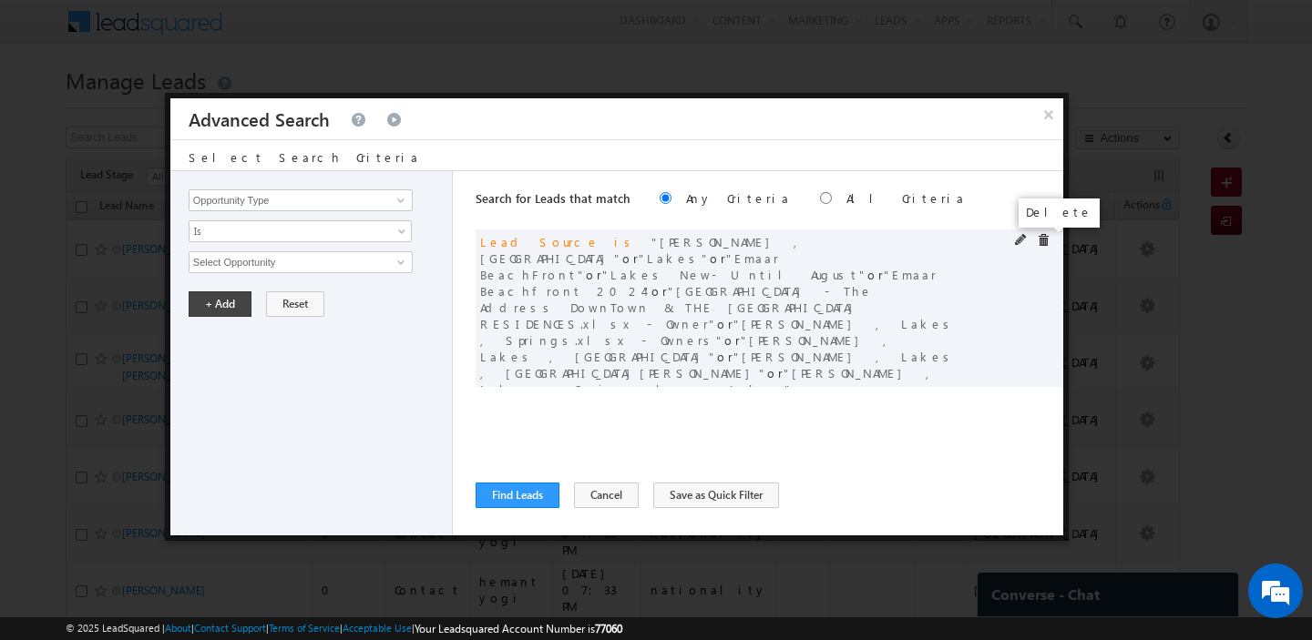
click at [1041, 243] on span at bounding box center [1043, 240] width 13 height 13
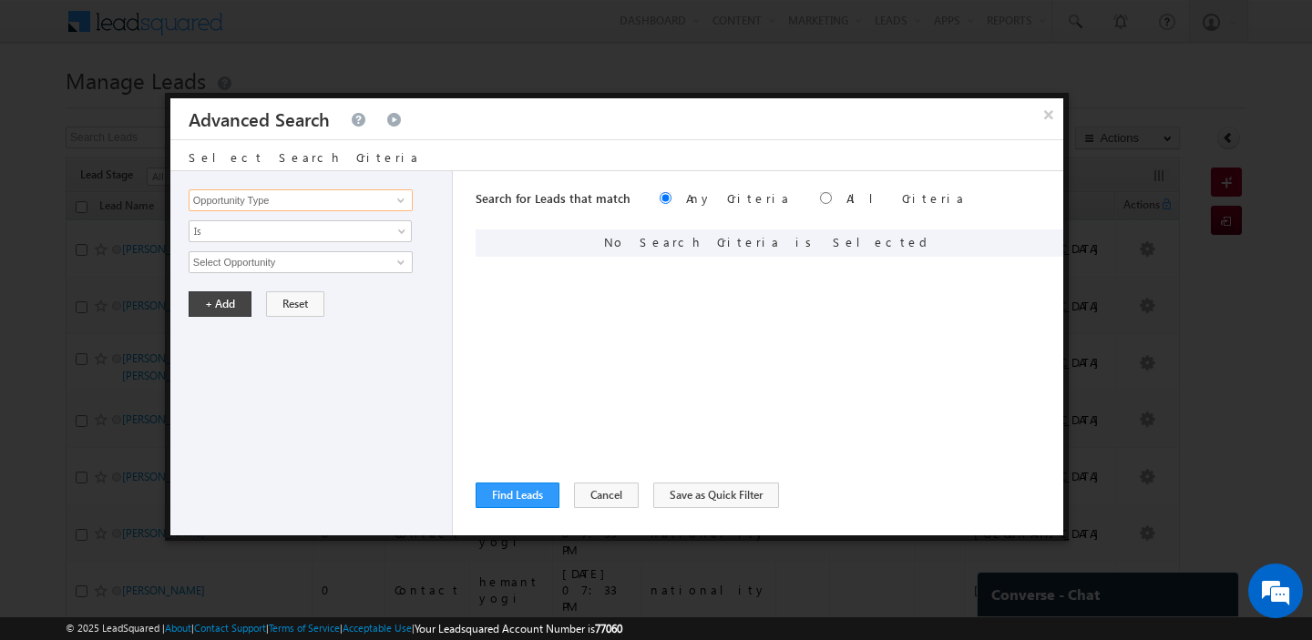
click at [287, 199] on input "Opportunity Type" at bounding box center [301, 200] width 224 height 22
click at [272, 236] on link "Range" at bounding box center [301, 238] width 224 height 21
click at [271, 259] on input "text" at bounding box center [301, 262] width 224 height 22
paste input "2-5Million"
click at [225, 304] on button "+ Add" at bounding box center [220, 304] width 63 height 26
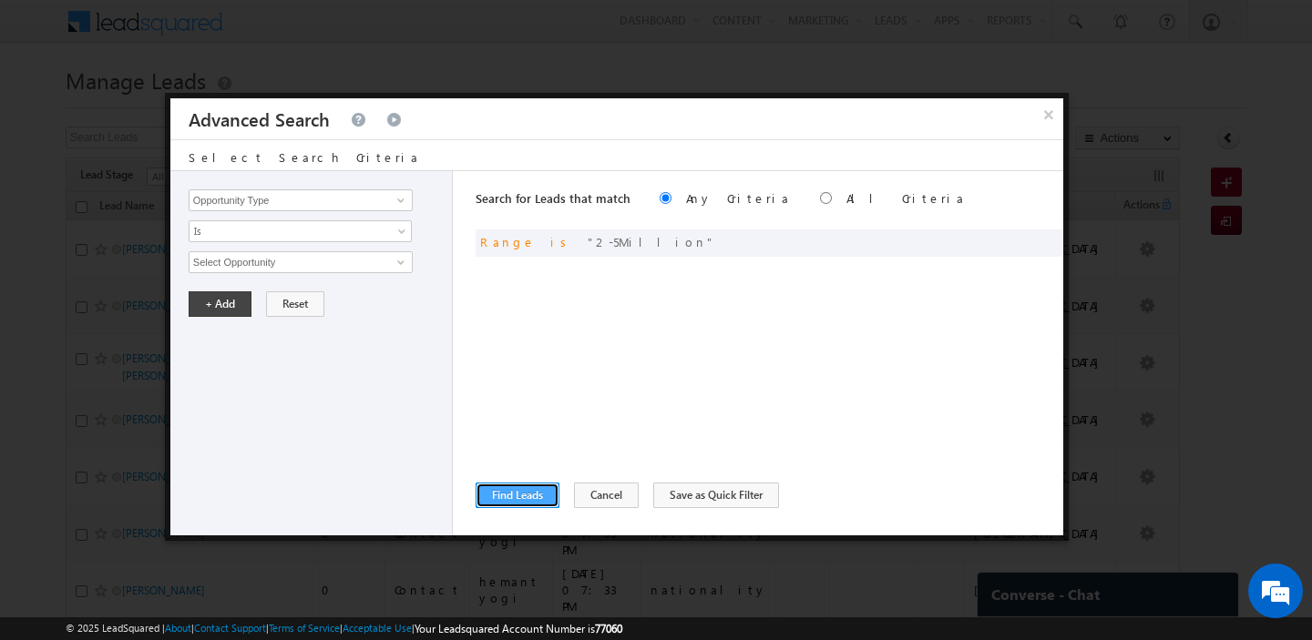
click at [506, 501] on button "Find Leads" at bounding box center [517, 496] width 84 height 26
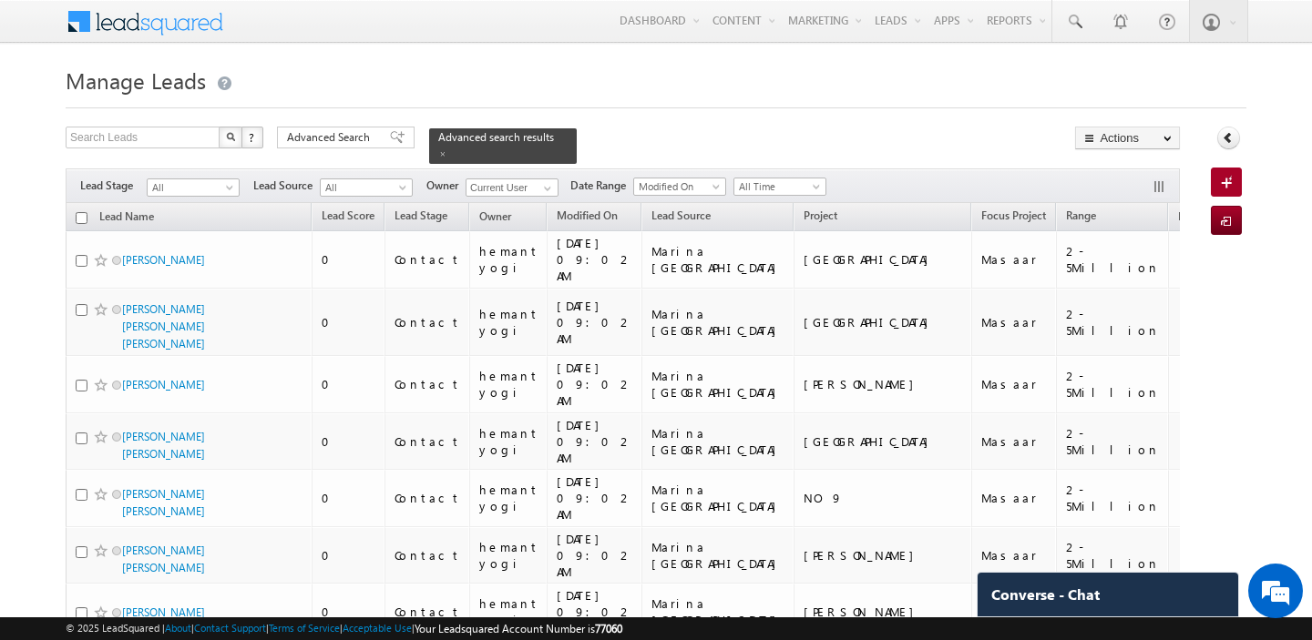
click at [78, 215] on input "checkbox" at bounding box center [82, 218] width 12 height 12
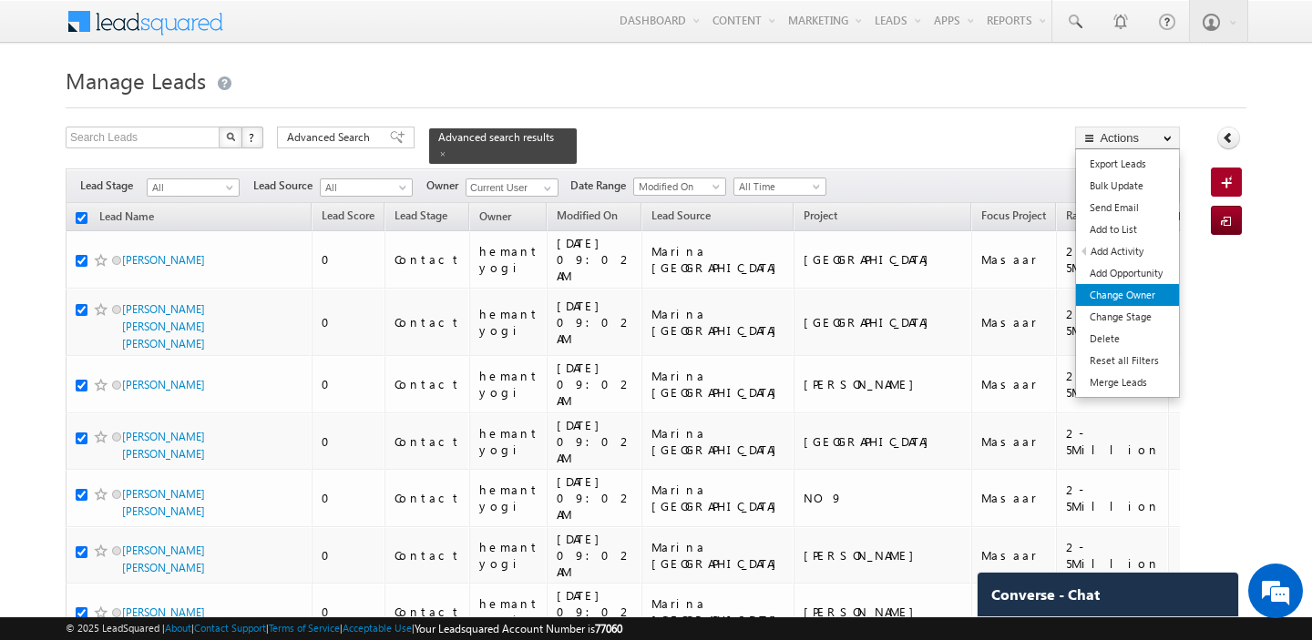
click at [1139, 293] on link "Change Owner" at bounding box center [1127, 295] width 103 height 22
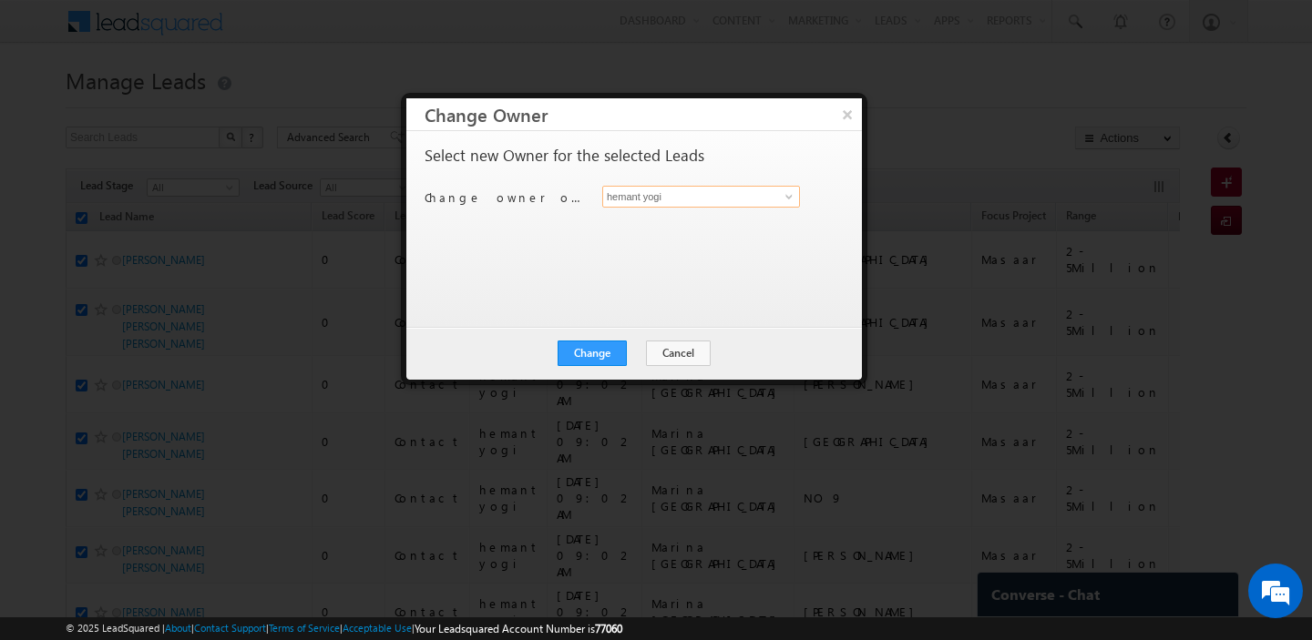
click at [692, 200] on input "hemant yogi" at bounding box center [701, 197] width 198 height 22
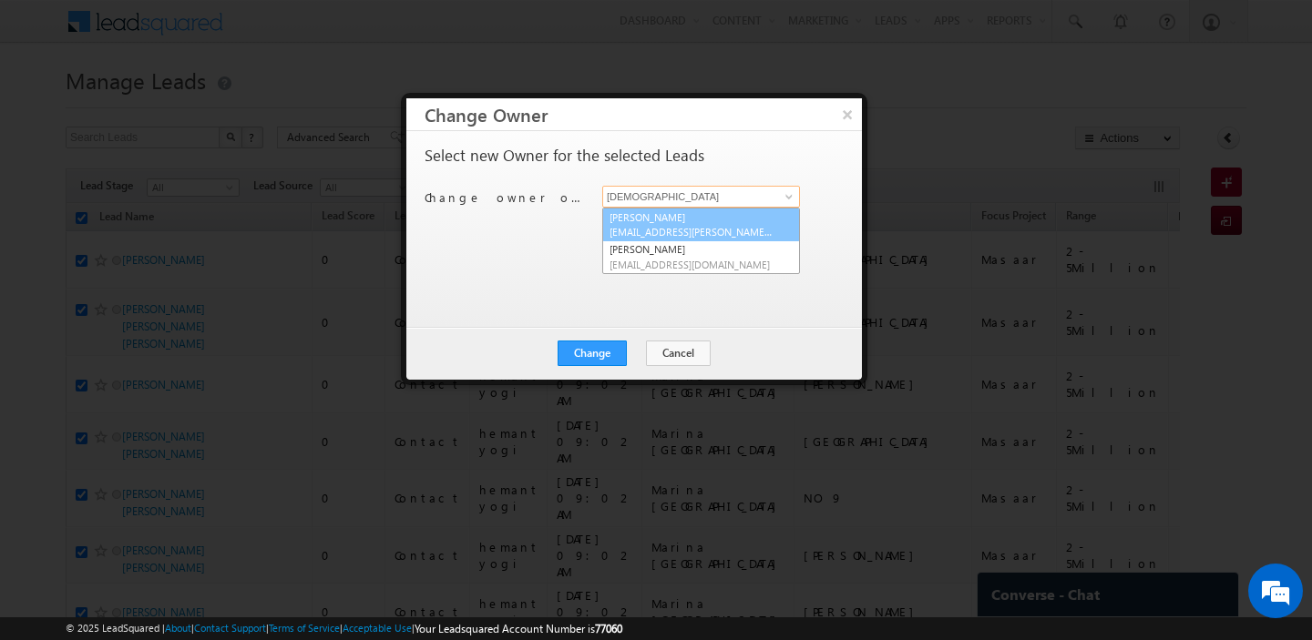
click at [713, 226] on span "[EMAIL_ADDRESS][PERSON_NAME][DOMAIN_NAME]" at bounding box center [691, 232] width 164 height 14
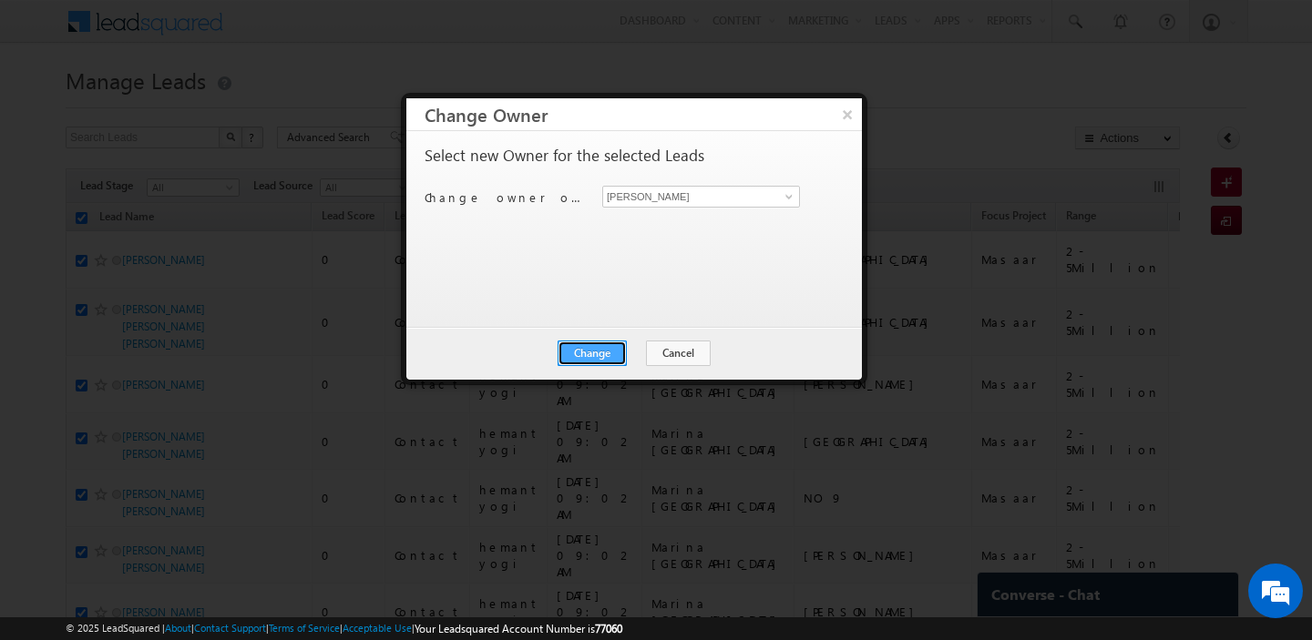
click at [600, 350] on button "Change" at bounding box center [591, 354] width 69 height 26
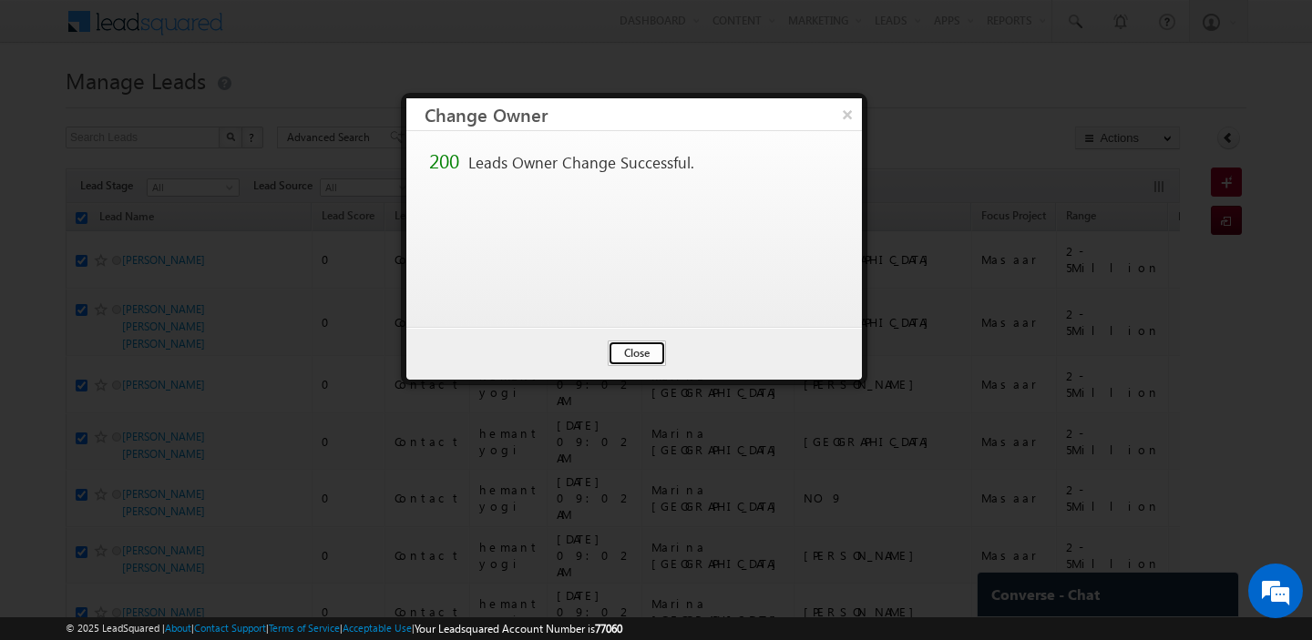
click at [638, 359] on button "Close" at bounding box center [637, 354] width 58 height 26
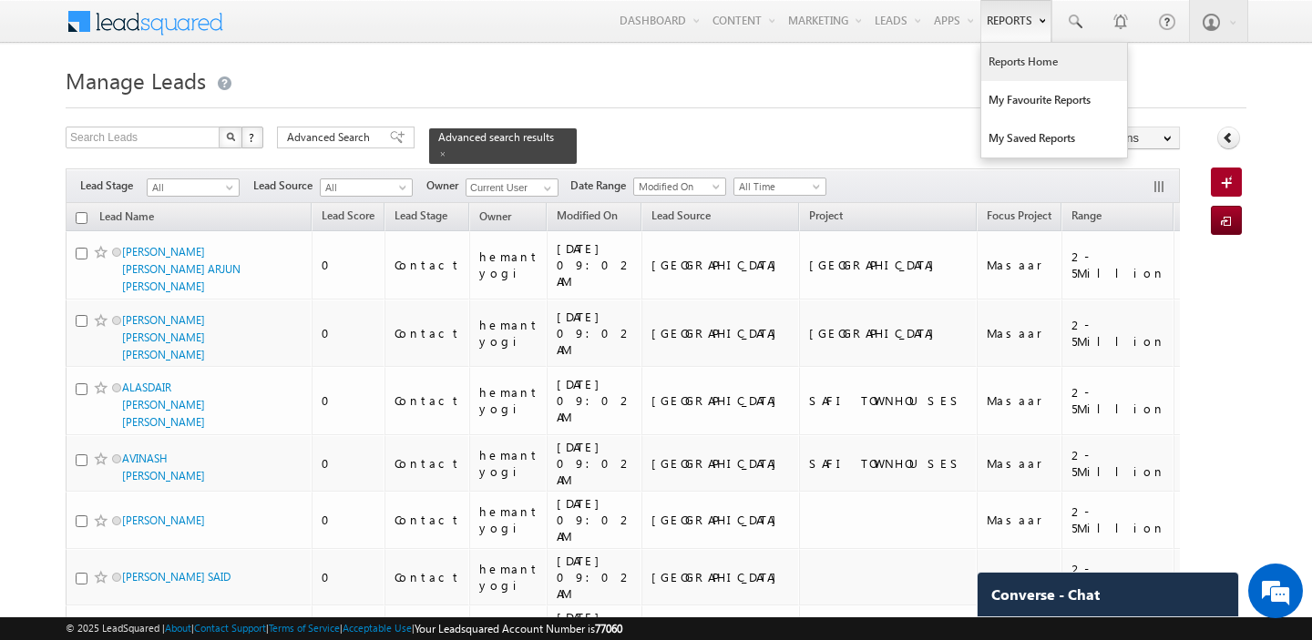
click at [1016, 61] on link "Reports Home" at bounding box center [1054, 62] width 146 height 38
